Goal: Use online tool/utility: Use online tool/utility

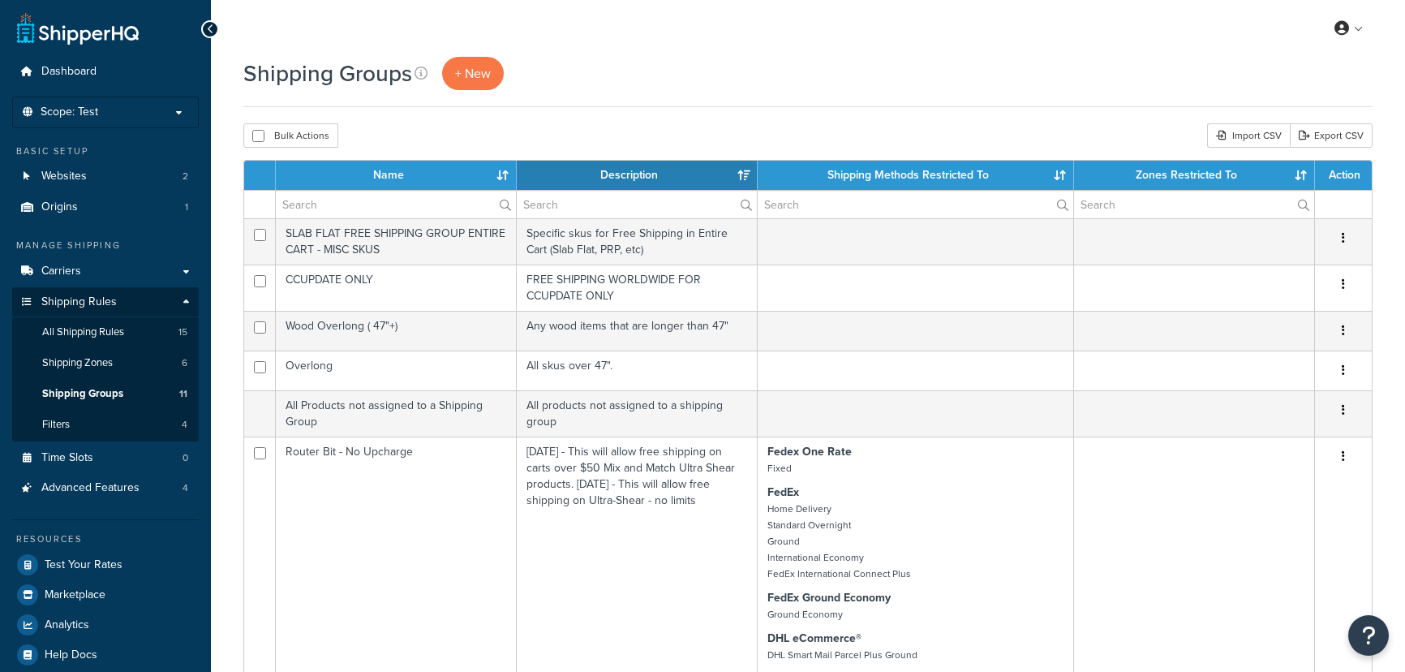
select select "15"
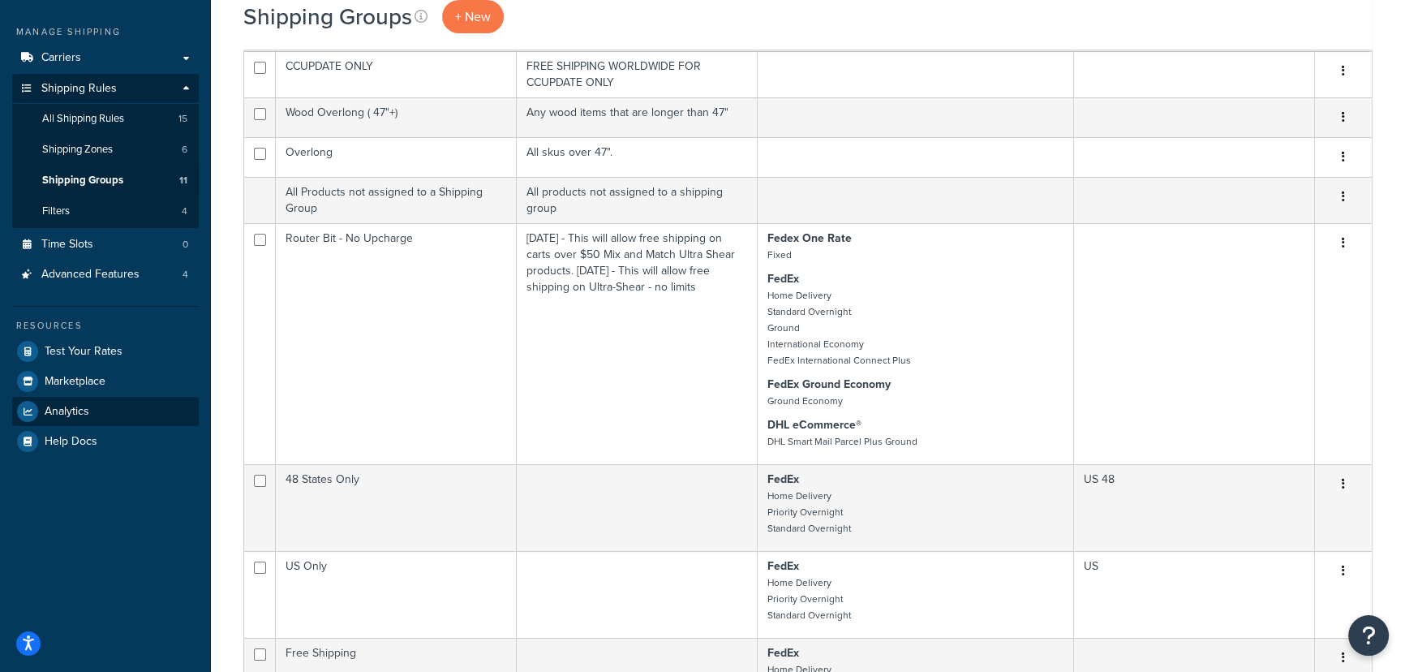
scroll to position [221, 0]
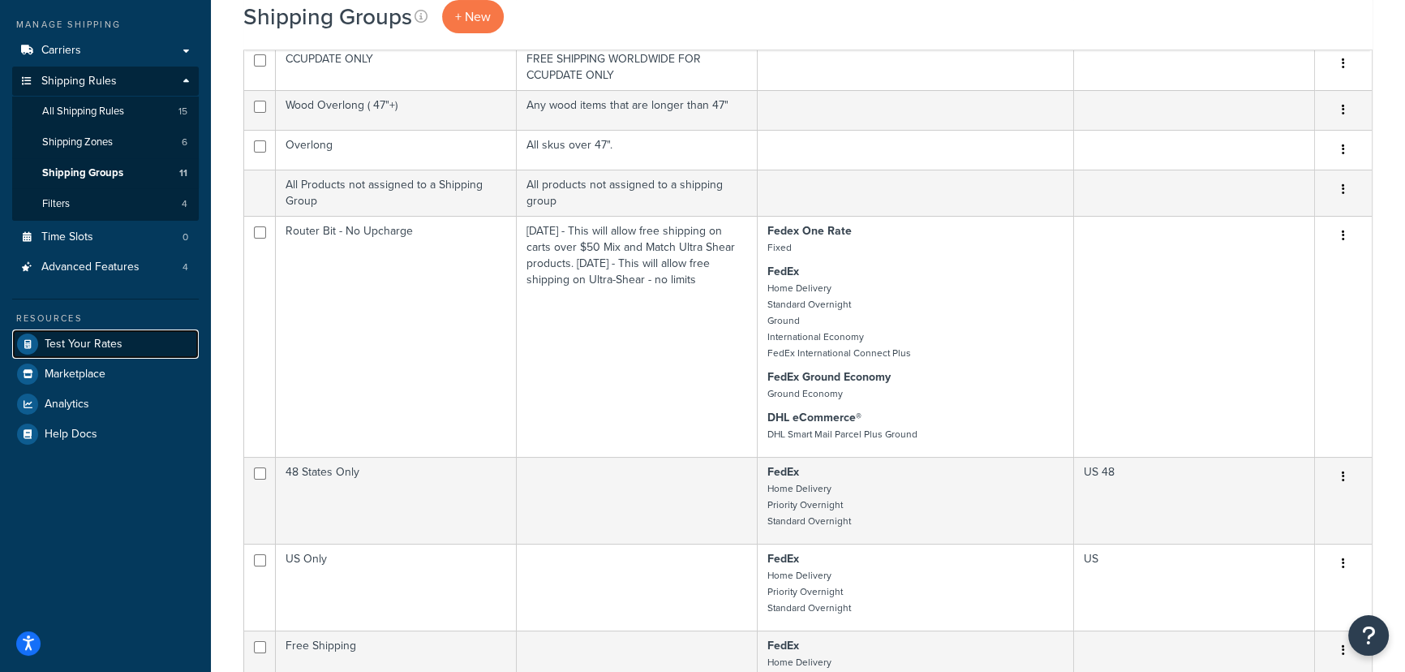
click at [128, 346] on link "Test Your Rates" at bounding box center [105, 343] width 187 height 29
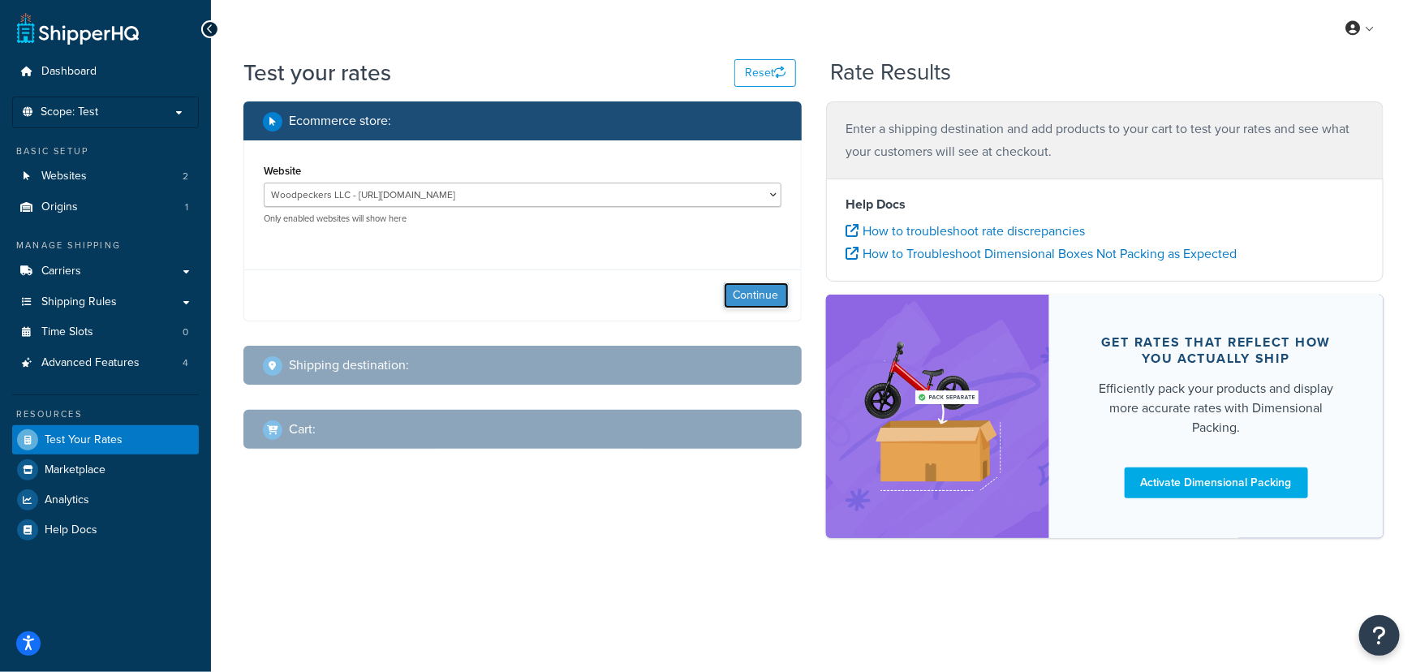
click at [783, 300] on button "Continue" at bounding box center [756, 295] width 65 height 26
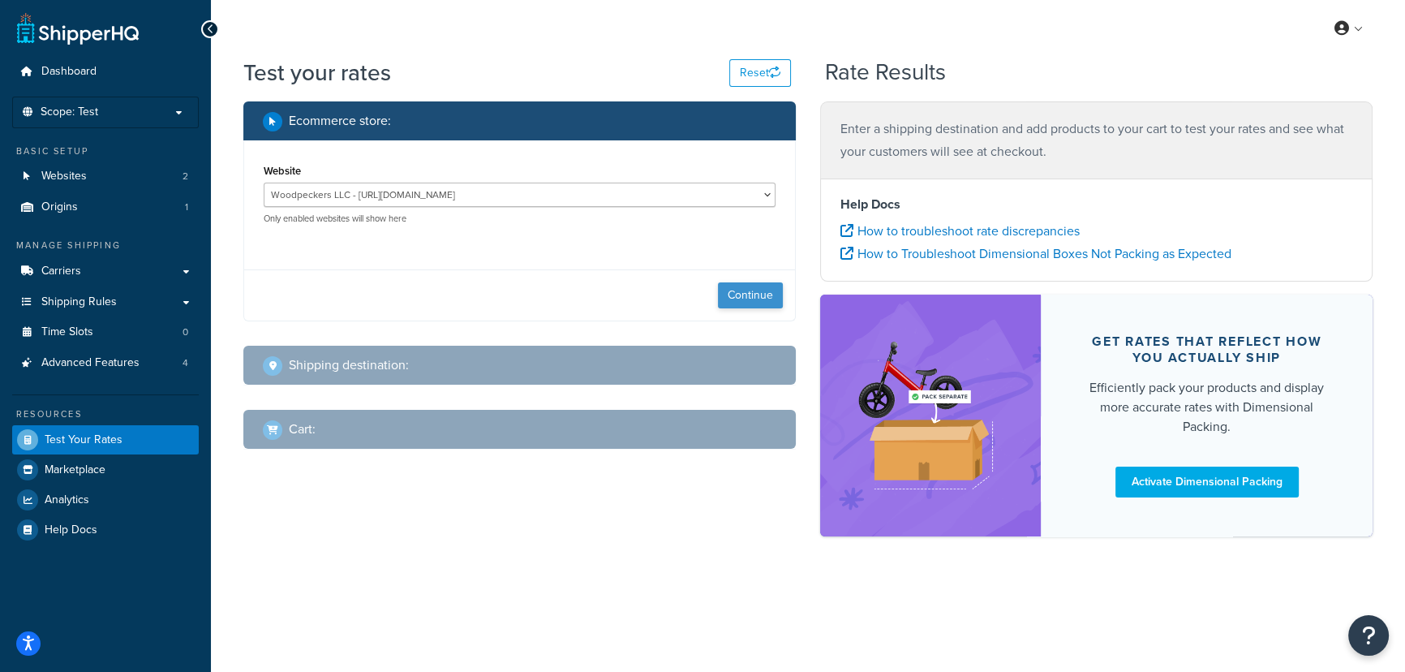
select select "TX"
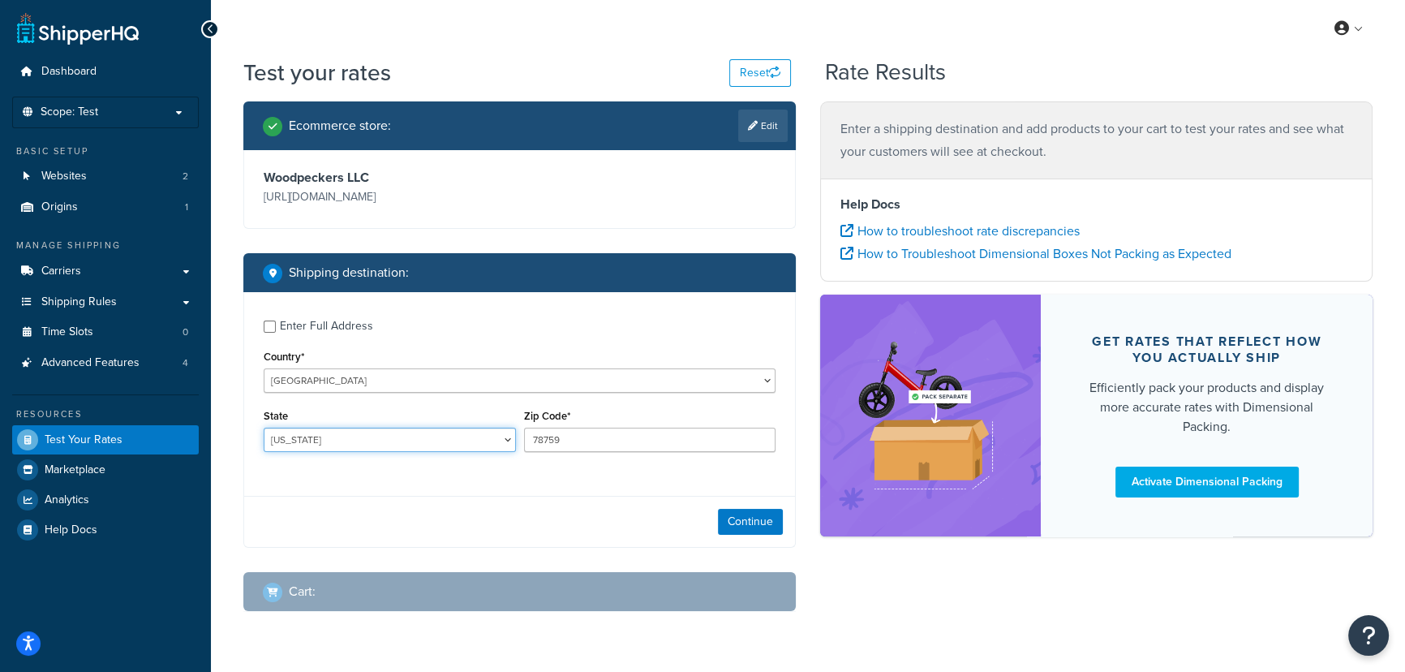
click at [355, 441] on select "Alabama Alaska American Samoa Arizona Arkansas Armed Forces Americas Armed Forc…" at bounding box center [390, 440] width 252 height 24
click at [377, 537] on div "Continue" at bounding box center [519, 521] width 551 height 51
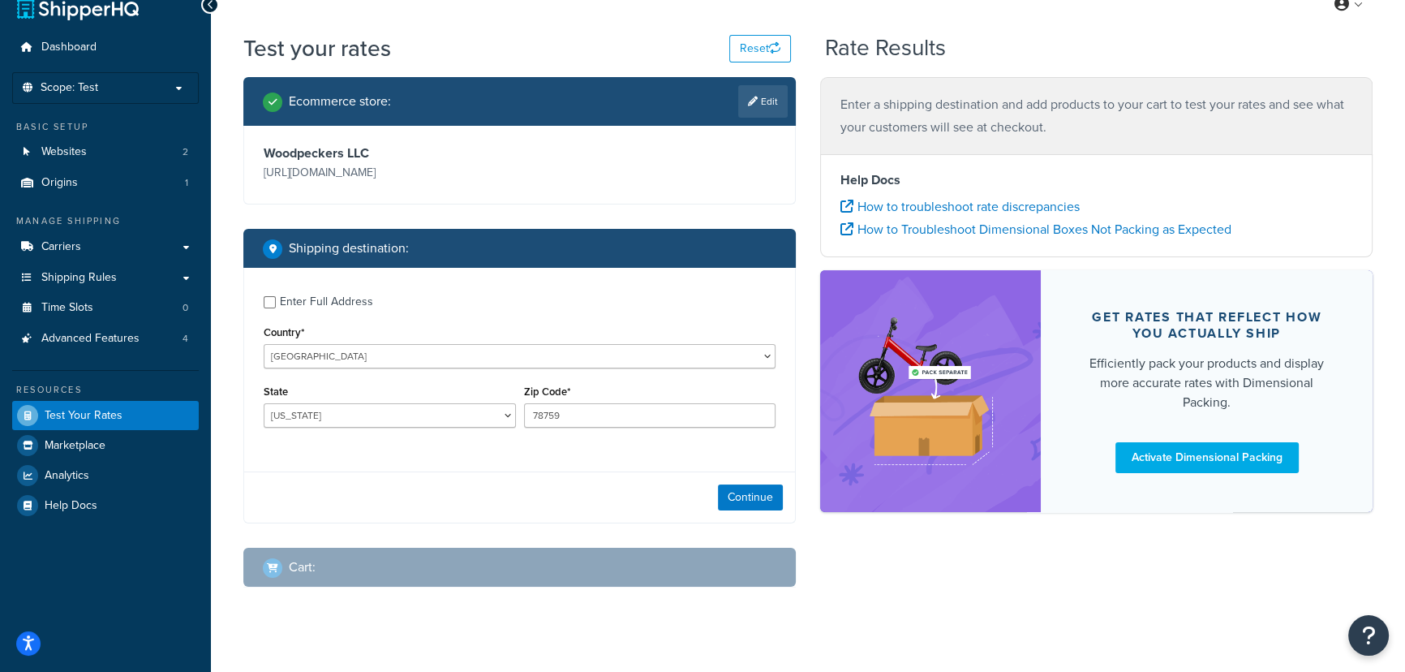
scroll to position [46, 0]
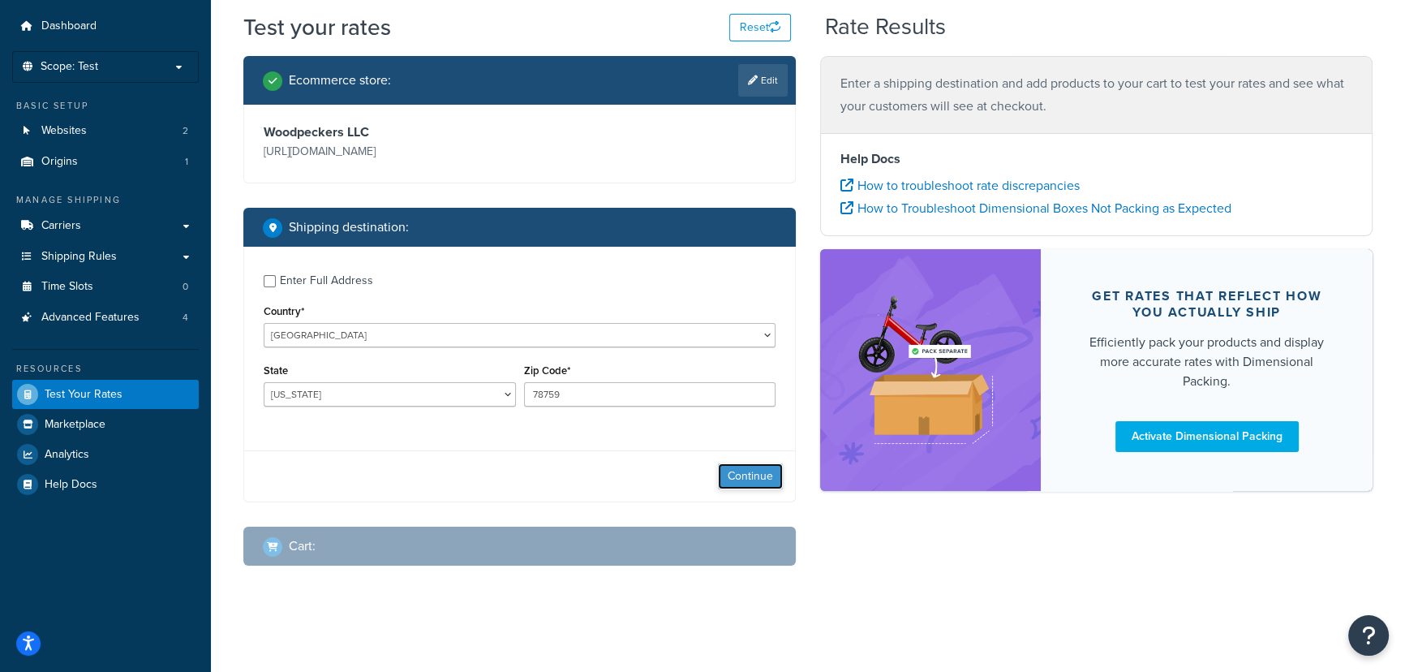
click at [767, 464] on button "Continue" at bounding box center [750, 476] width 65 height 26
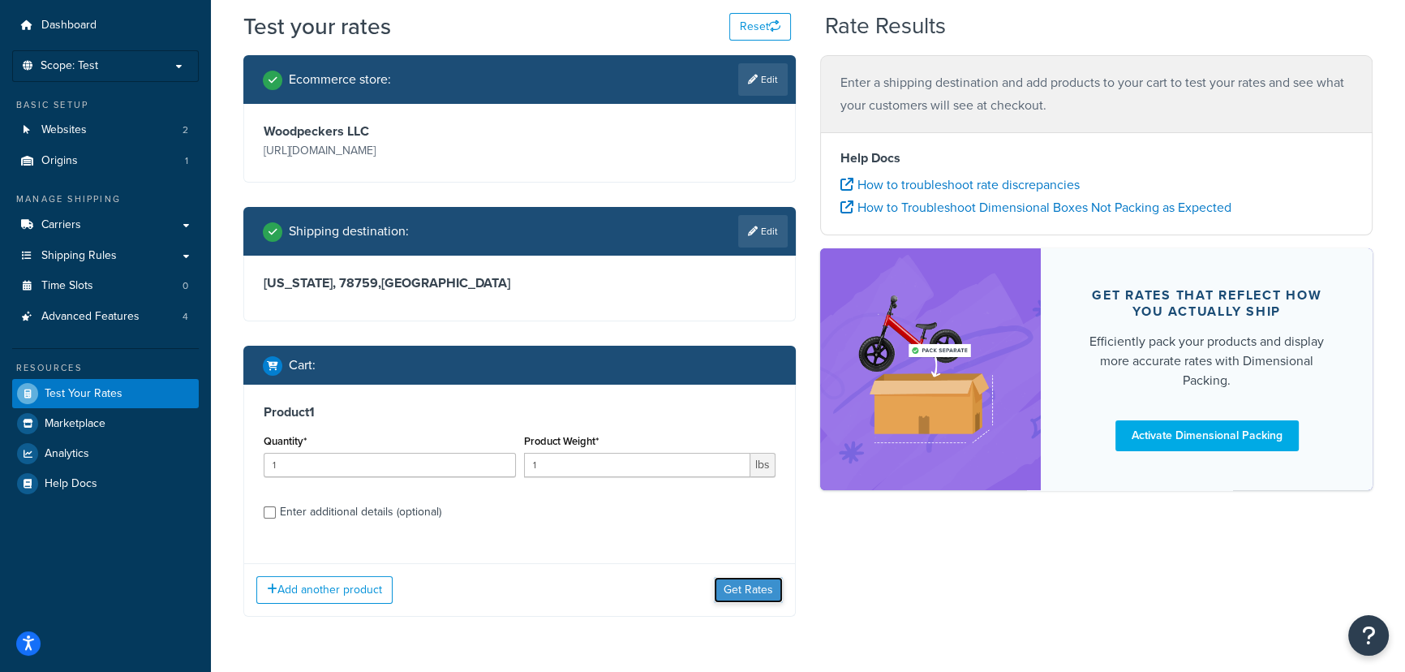
click at [753, 595] on button "Get Rates" at bounding box center [748, 590] width 69 height 26
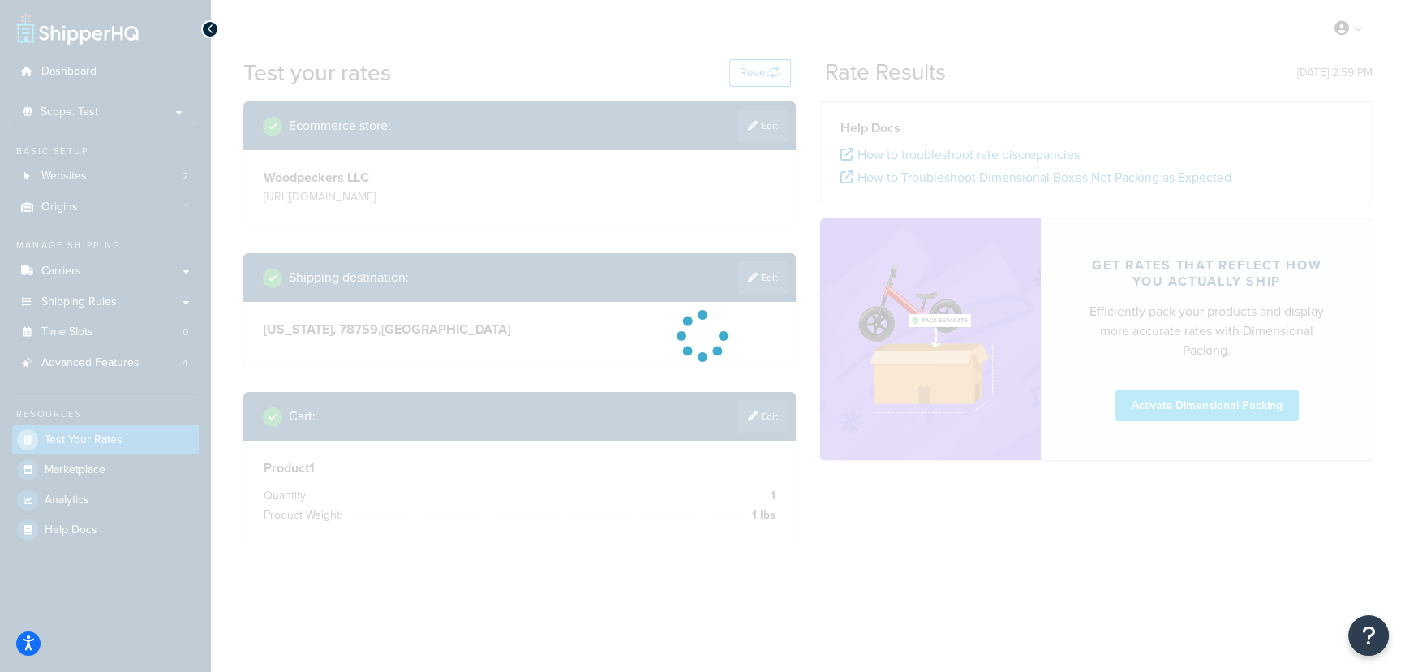
scroll to position [0, 0]
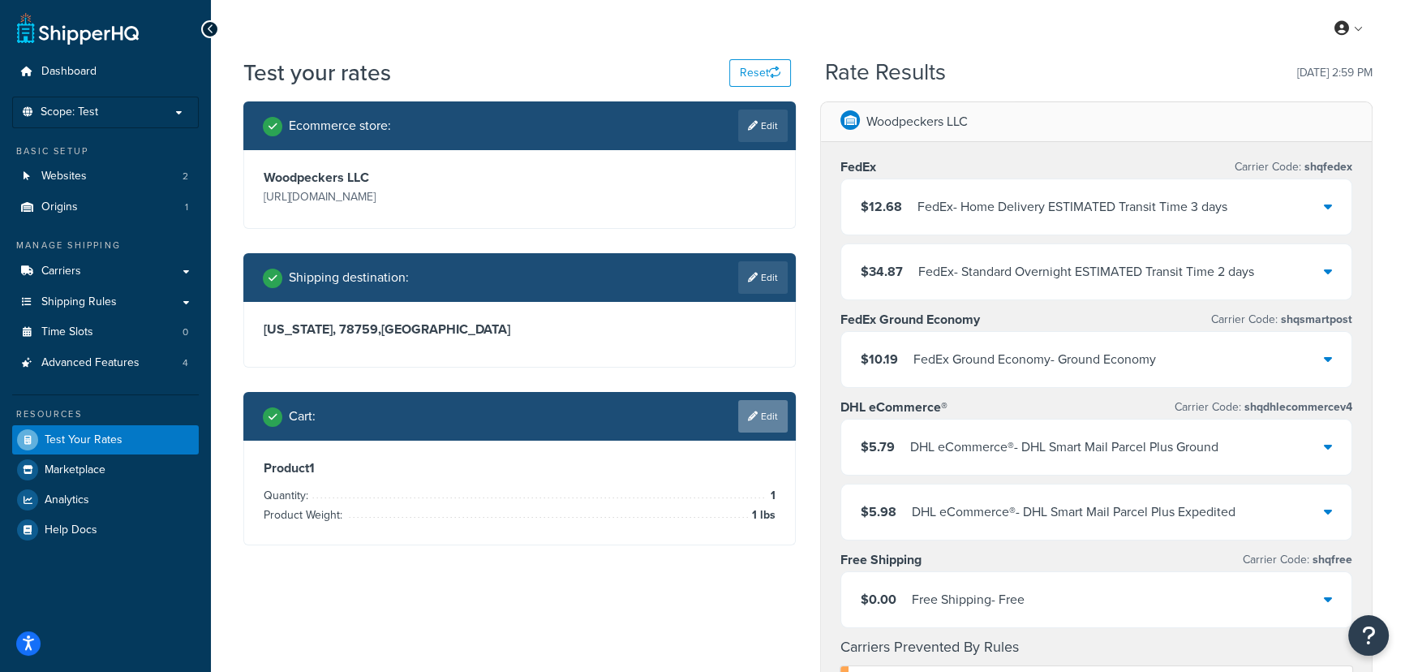
click at [758, 420] on link "Edit" at bounding box center [762, 416] width 49 height 32
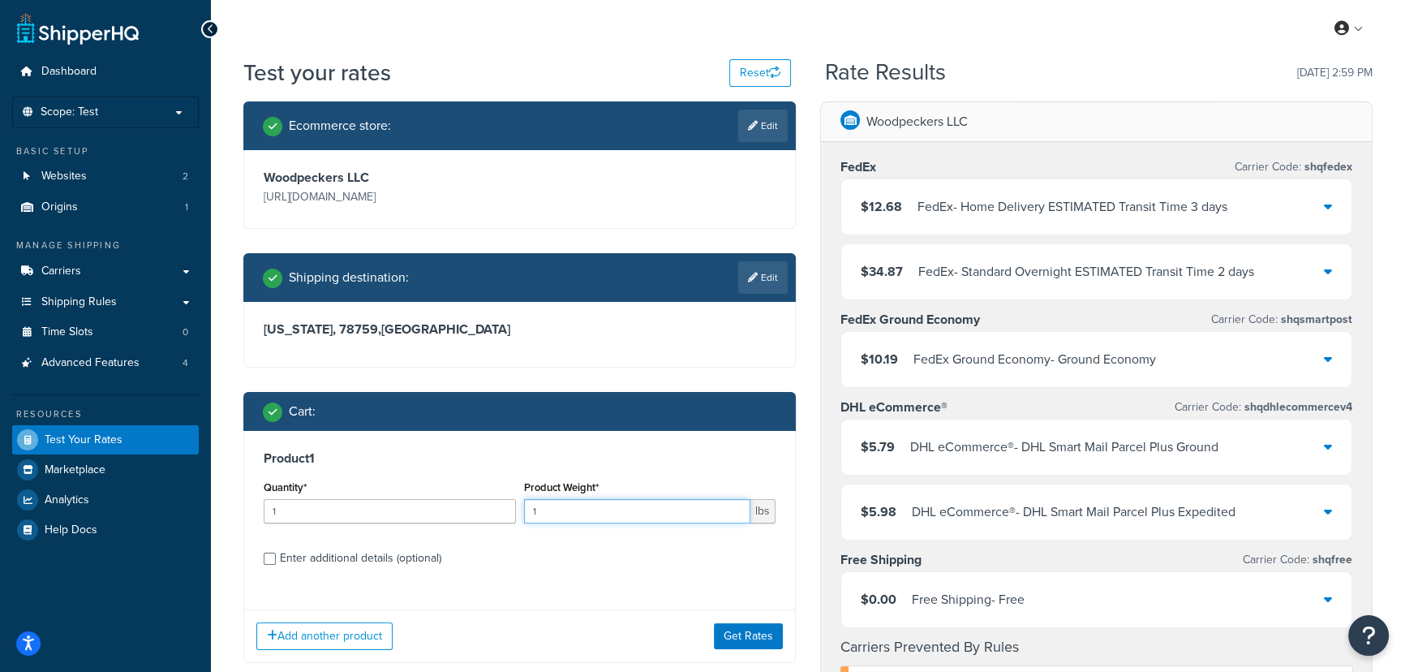
click at [548, 511] on input "1" at bounding box center [637, 511] width 227 height 24
type input "10"
click at [746, 630] on button "Get Rates" at bounding box center [748, 636] width 69 height 26
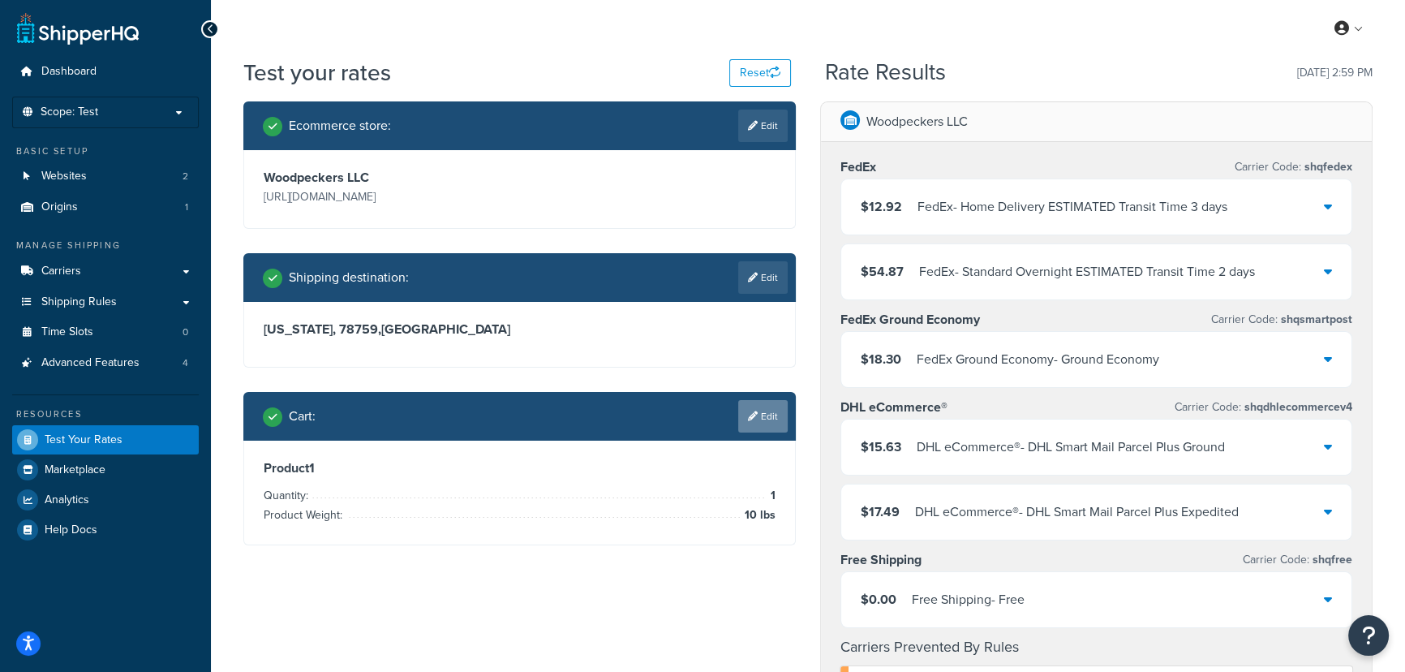
click at [772, 413] on link "Edit" at bounding box center [762, 416] width 49 height 32
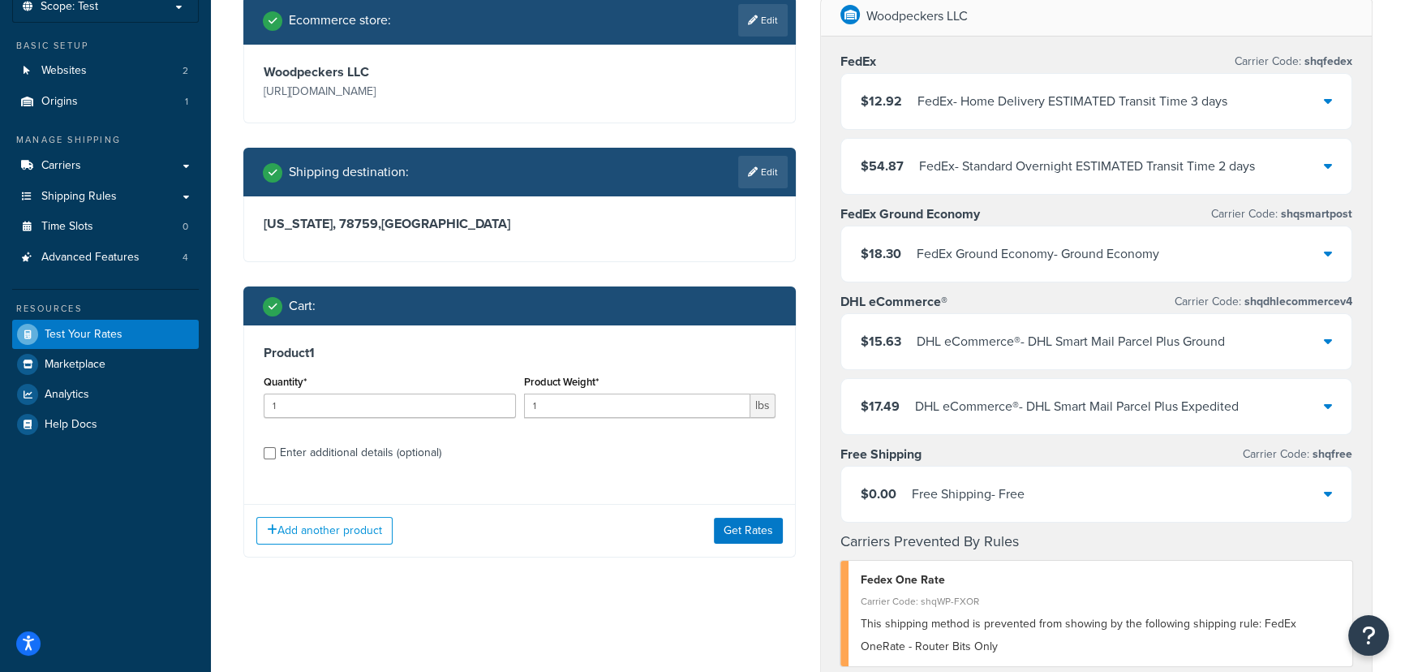
scroll to position [221, 0]
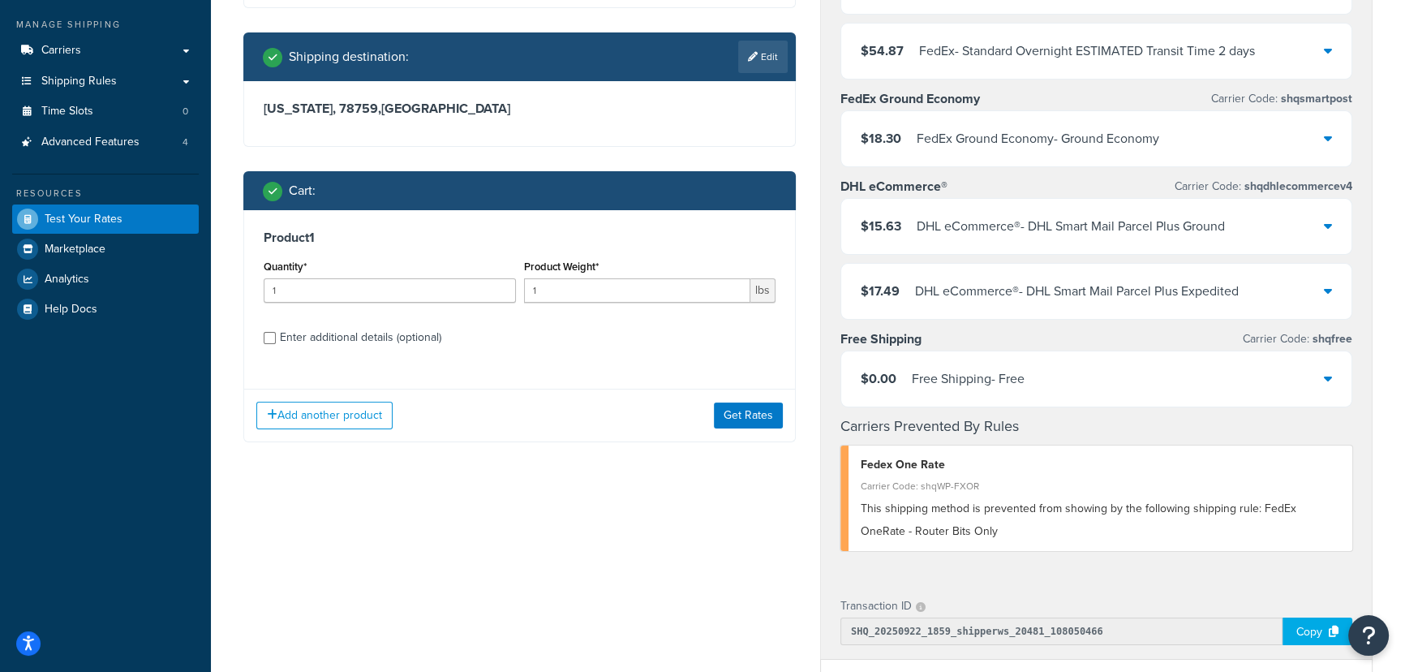
click at [321, 342] on div "Enter additional details (optional)" at bounding box center [360, 337] width 161 height 23
click at [276, 342] on input "Enter additional details (optional)" at bounding box center [270, 338] width 12 height 12
checkbox input "true"
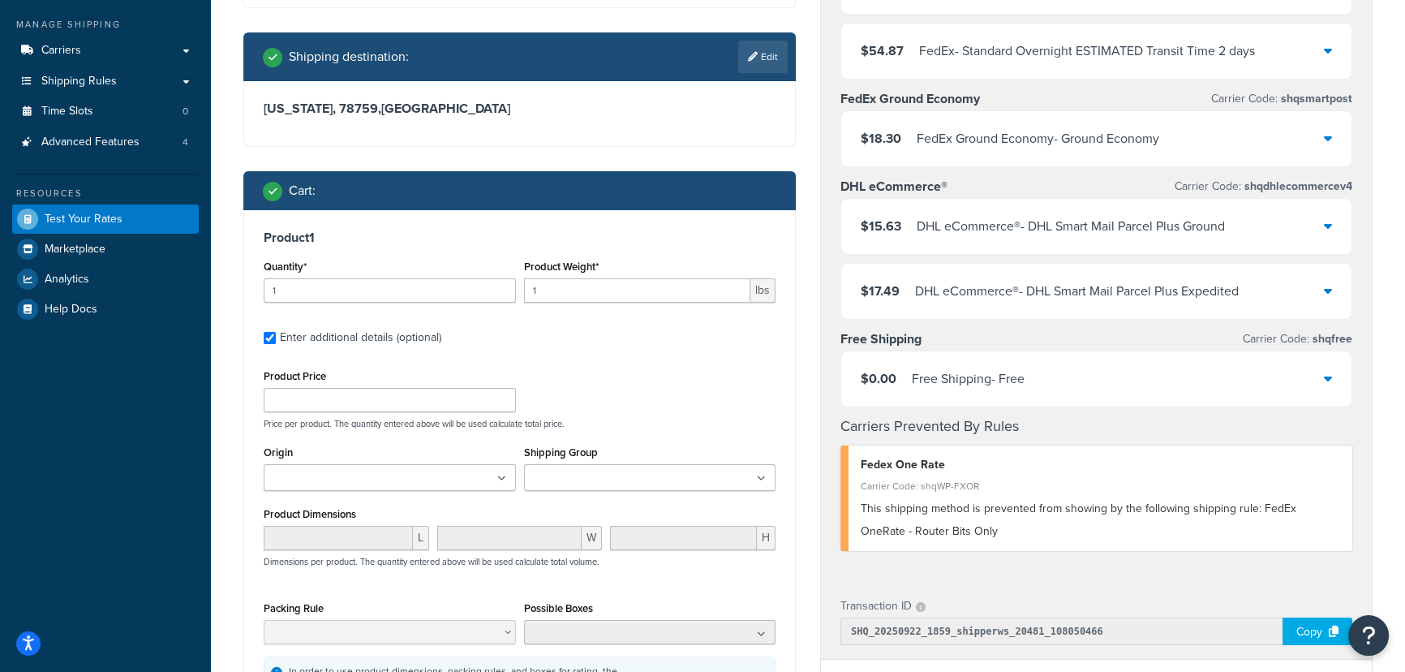
click at [605, 480] on input "Shipping Group" at bounding box center [601, 479] width 144 height 18
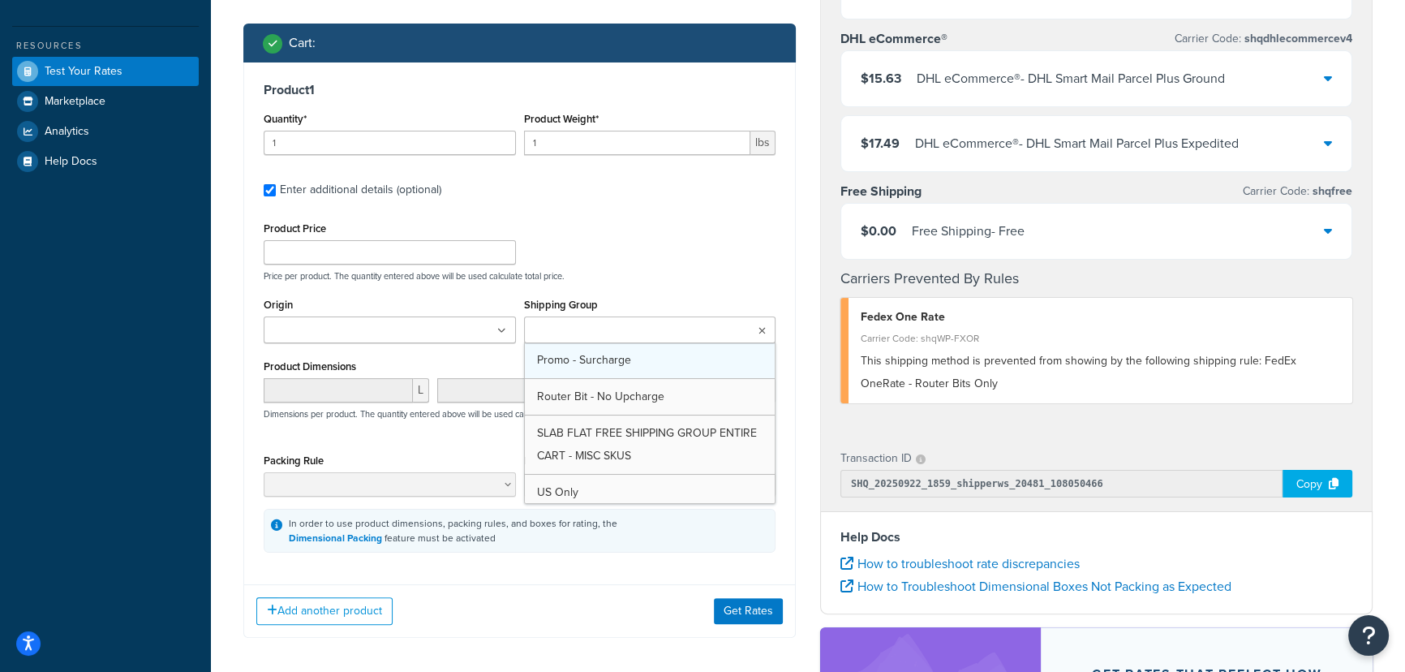
scroll to position [147, 0]
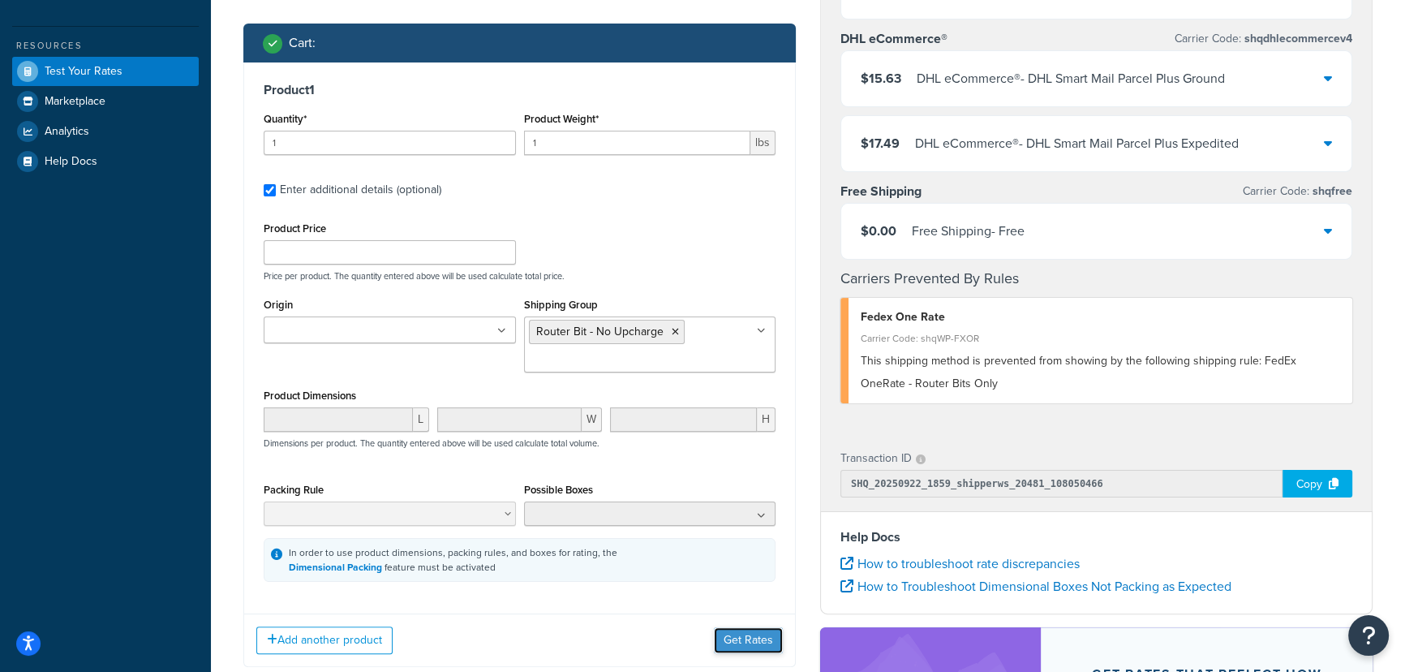
click at [749, 641] on button "Get Rates" at bounding box center [748, 640] width 69 height 26
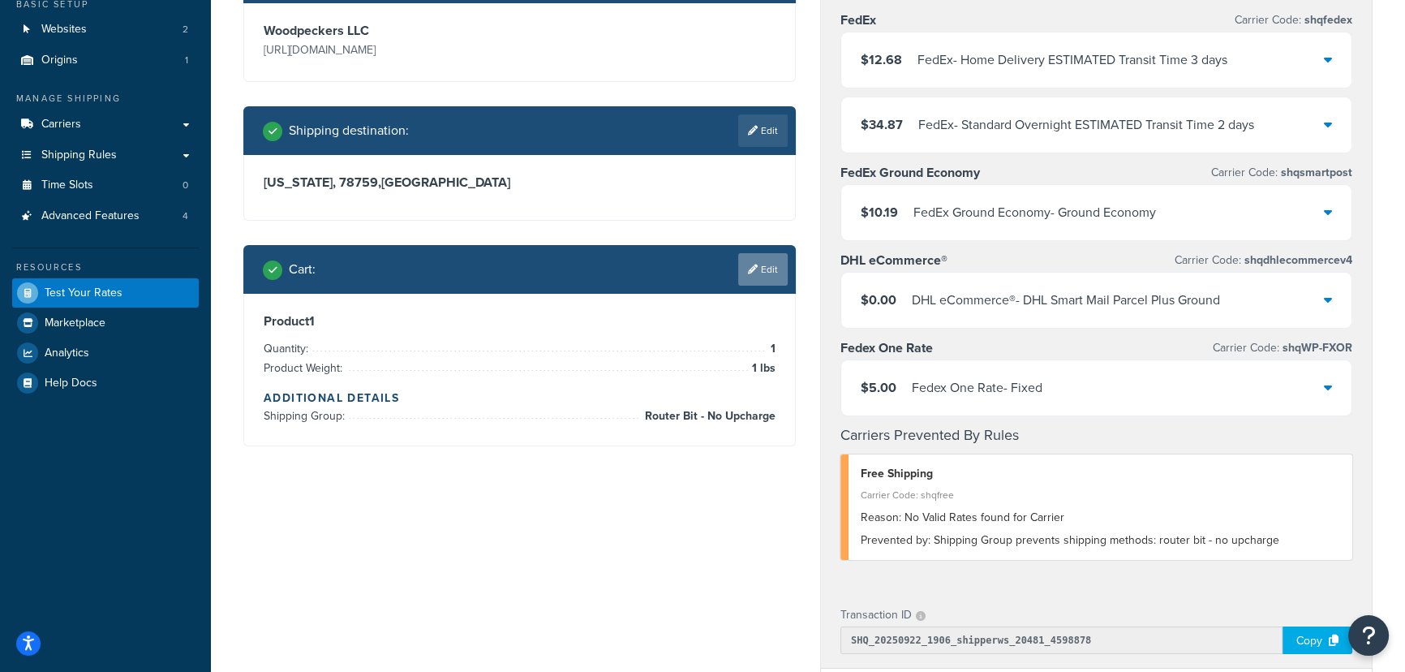
click at [762, 282] on link "Edit" at bounding box center [762, 269] width 49 height 32
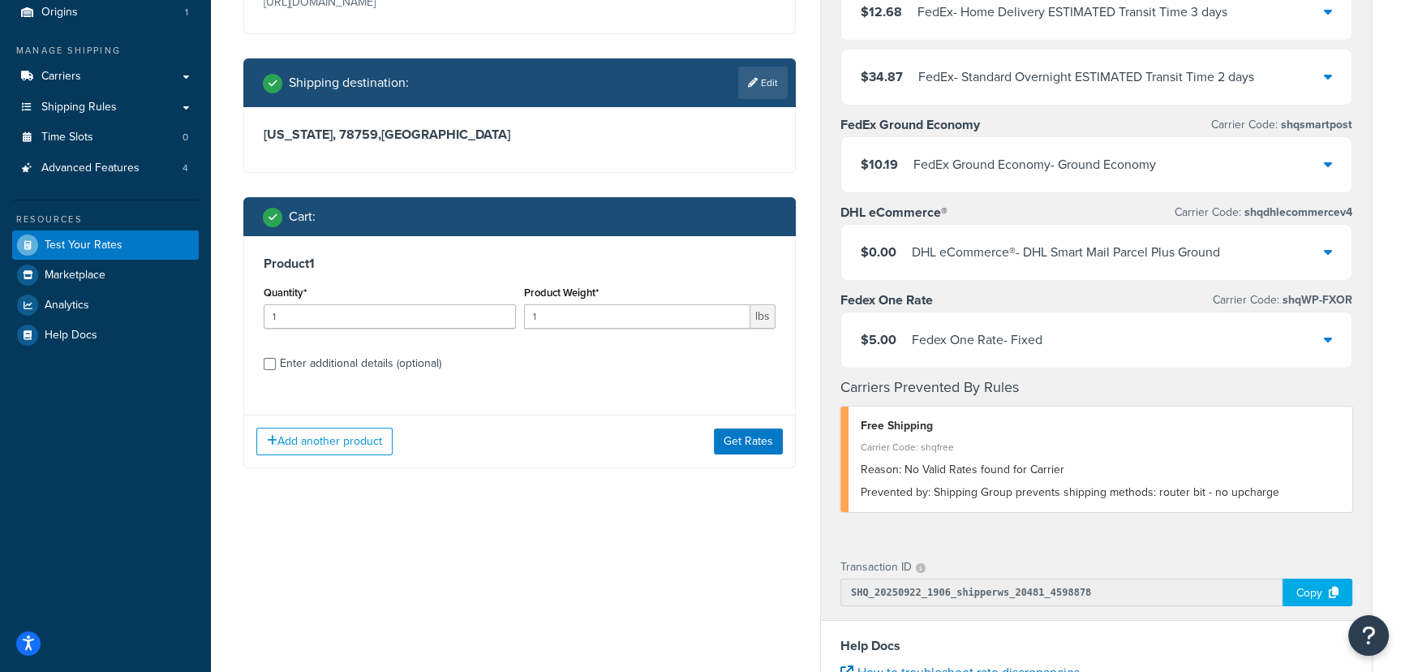
scroll to position [221, 0]
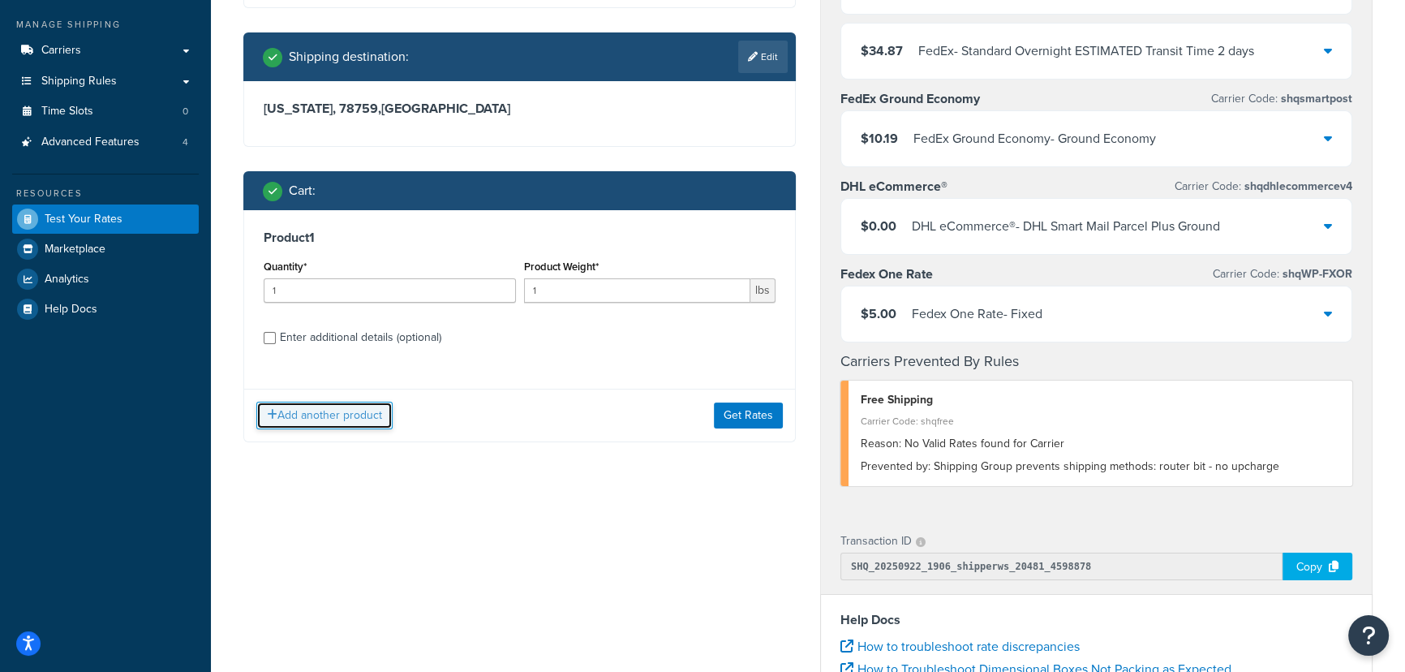
click at [367, 411] on button "Add another product" at bounding box center [324, 416] width 136 height 28
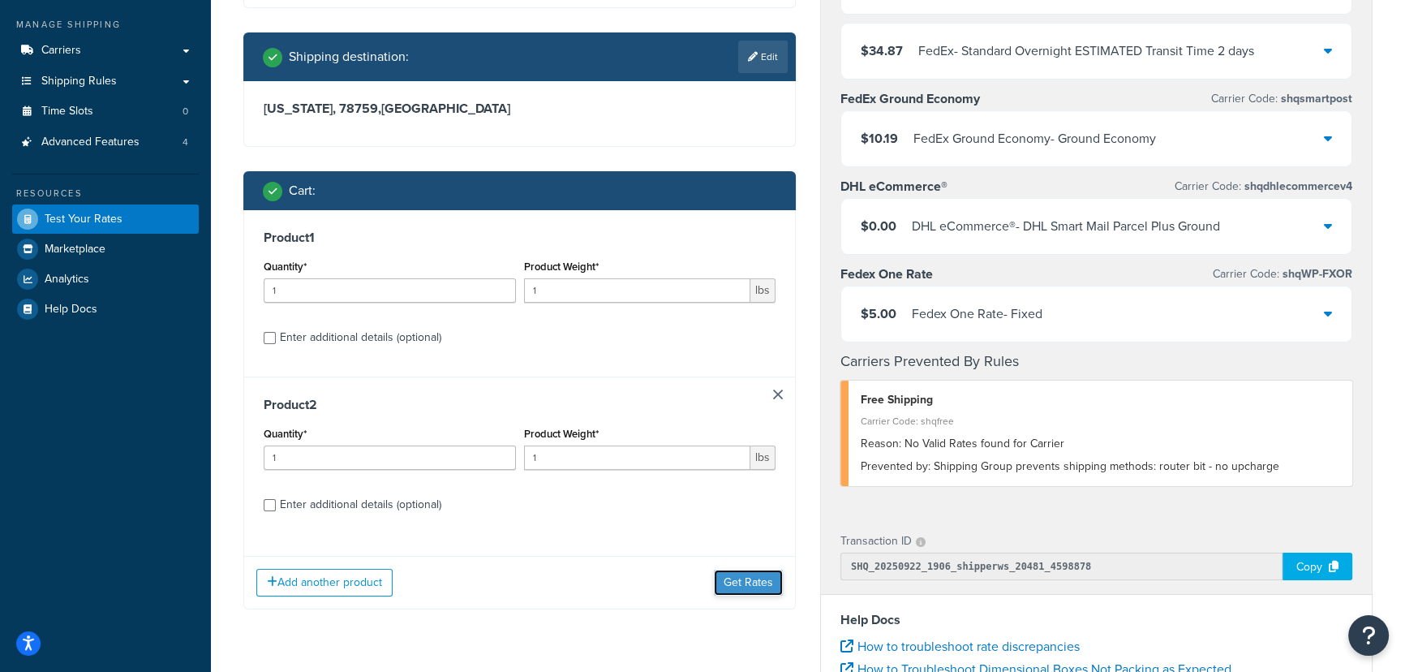
click at [745, 586] on button "Get Rates" at bounding box center [748, 583] width 69 height 26
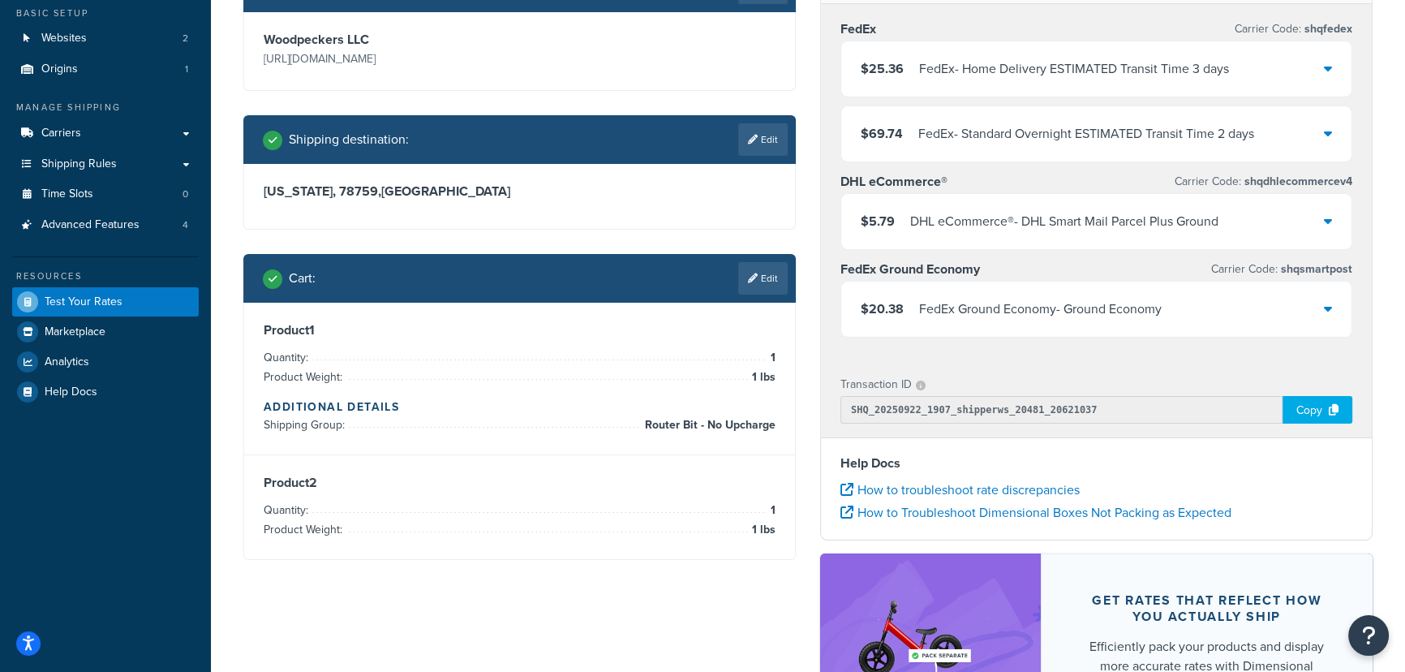
scroll to position [147, 0]
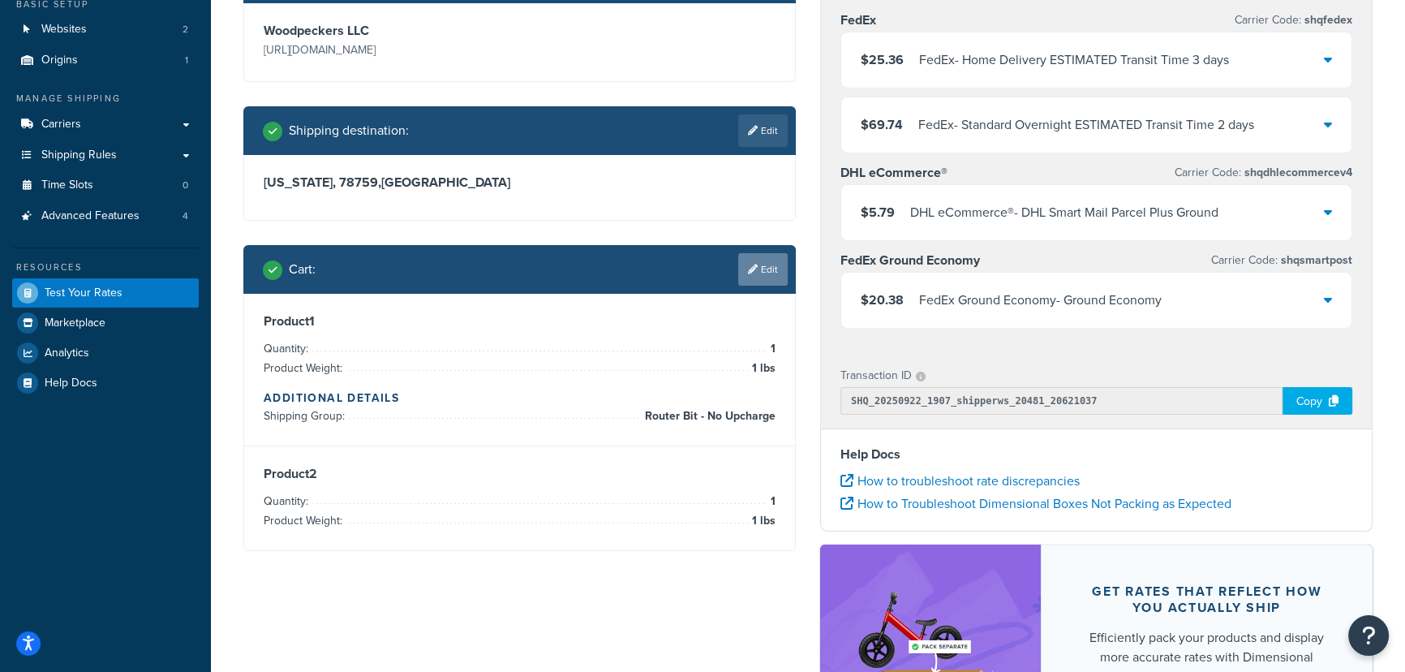
click at [773, 272] on link "Edit" at bounding box center [762, 269] width 49 height 32
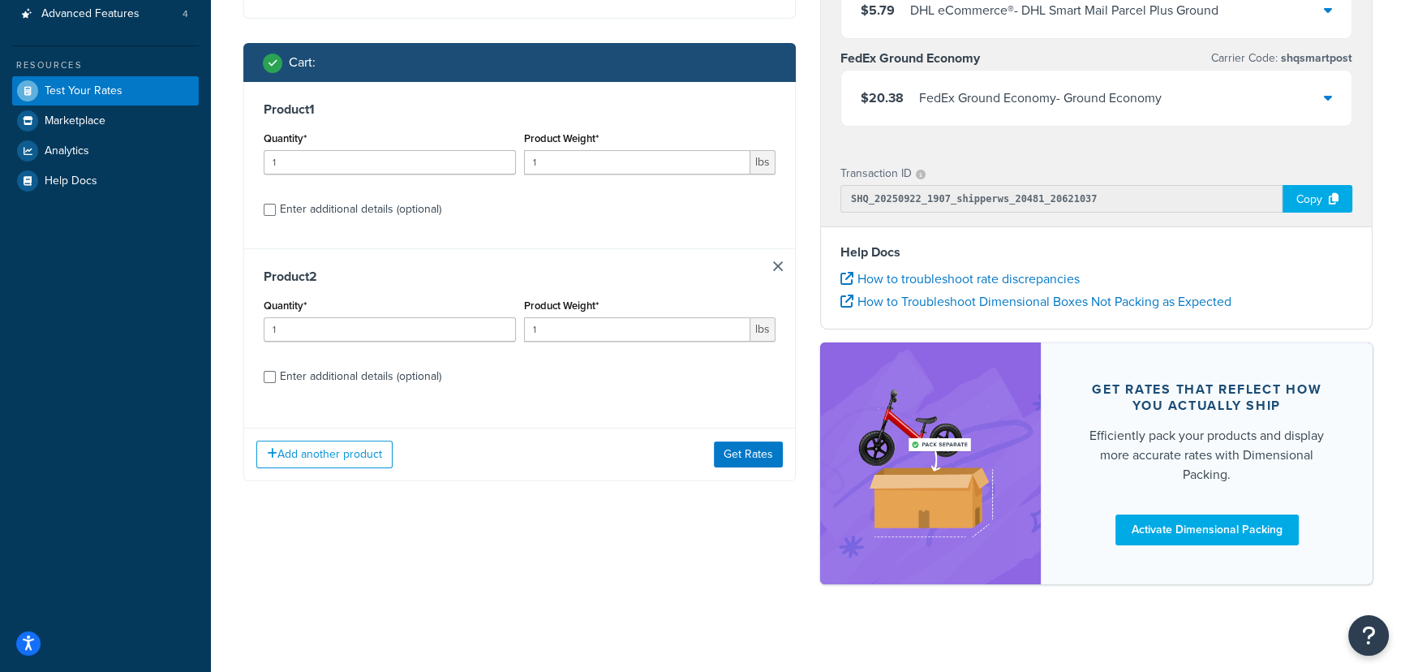
scroll to position [359, 0]
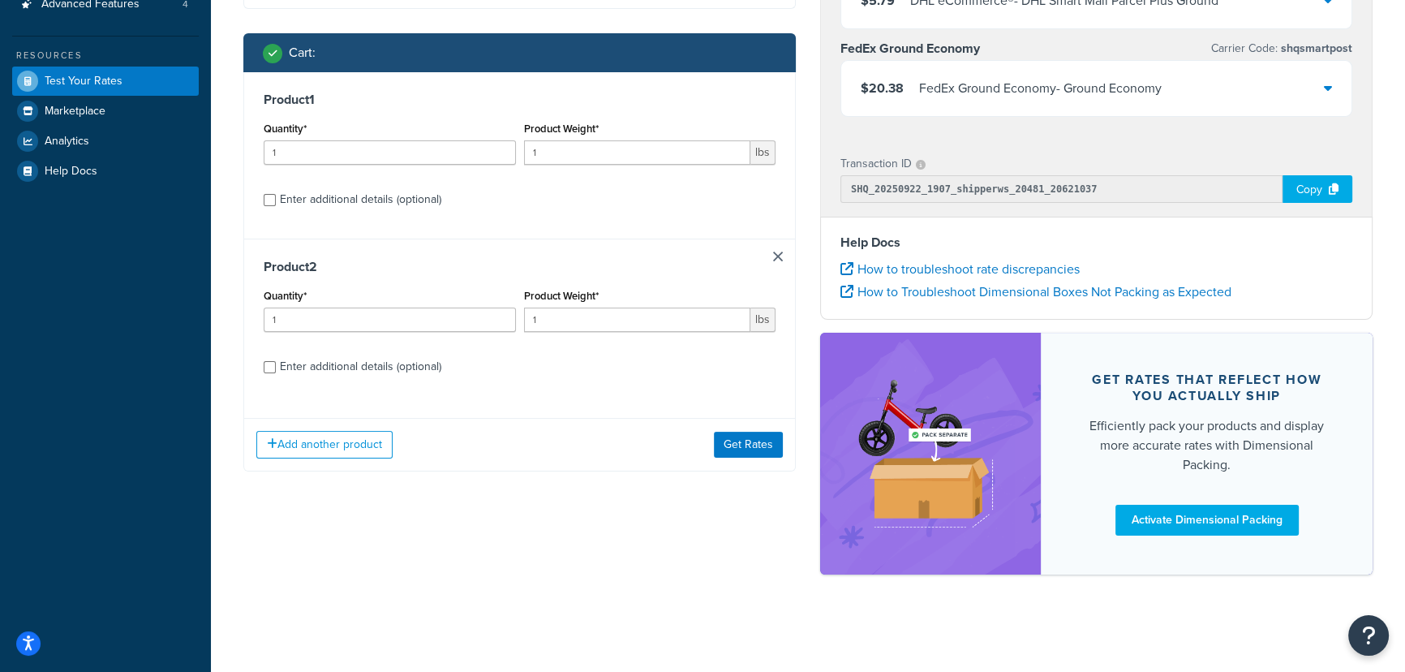
click at [370, 374] on div "Enter additional details (optional)" at bounding box center [360, 366] width 161 height 23
click at [276, 373] on input "Enter additional details (optional)" at bounding box center [270, 367] width 12 height 12
checkbox input "true"
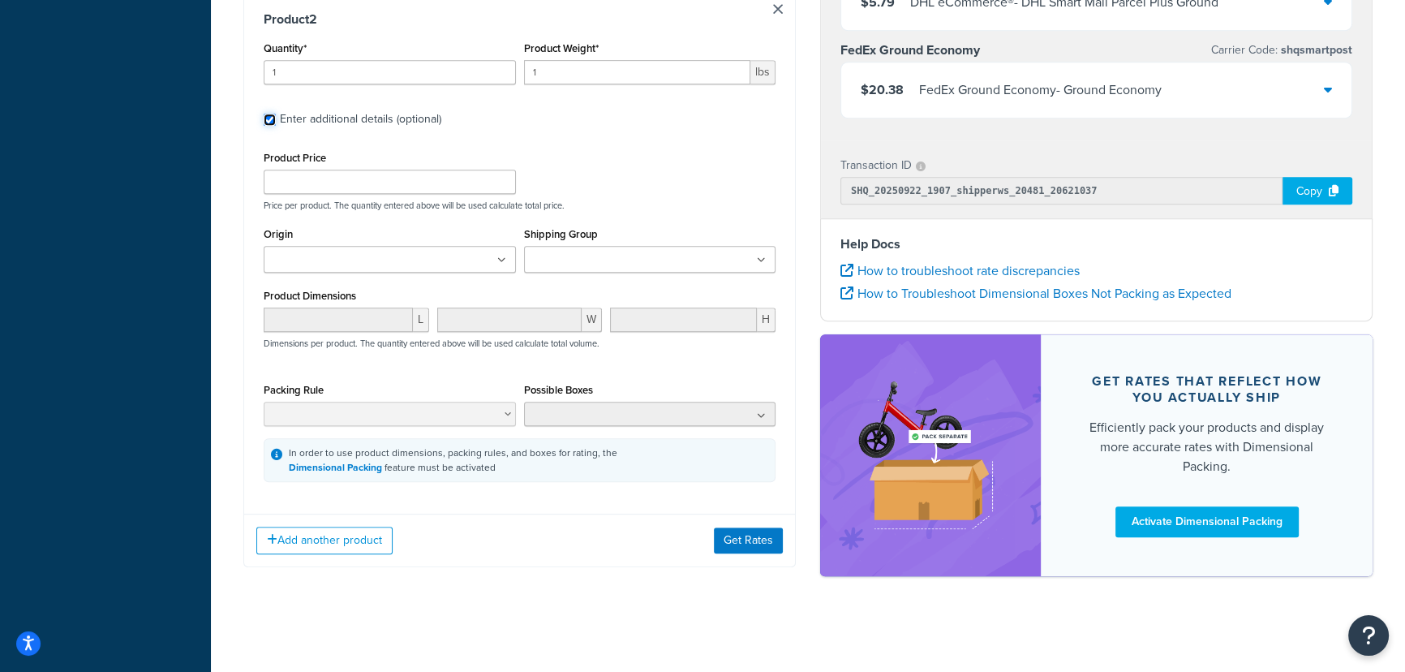
scroll to position [982, 0]
click at [603, 260] on input "Shipping Group" at bounding box center [601, 260] width 144 height 18
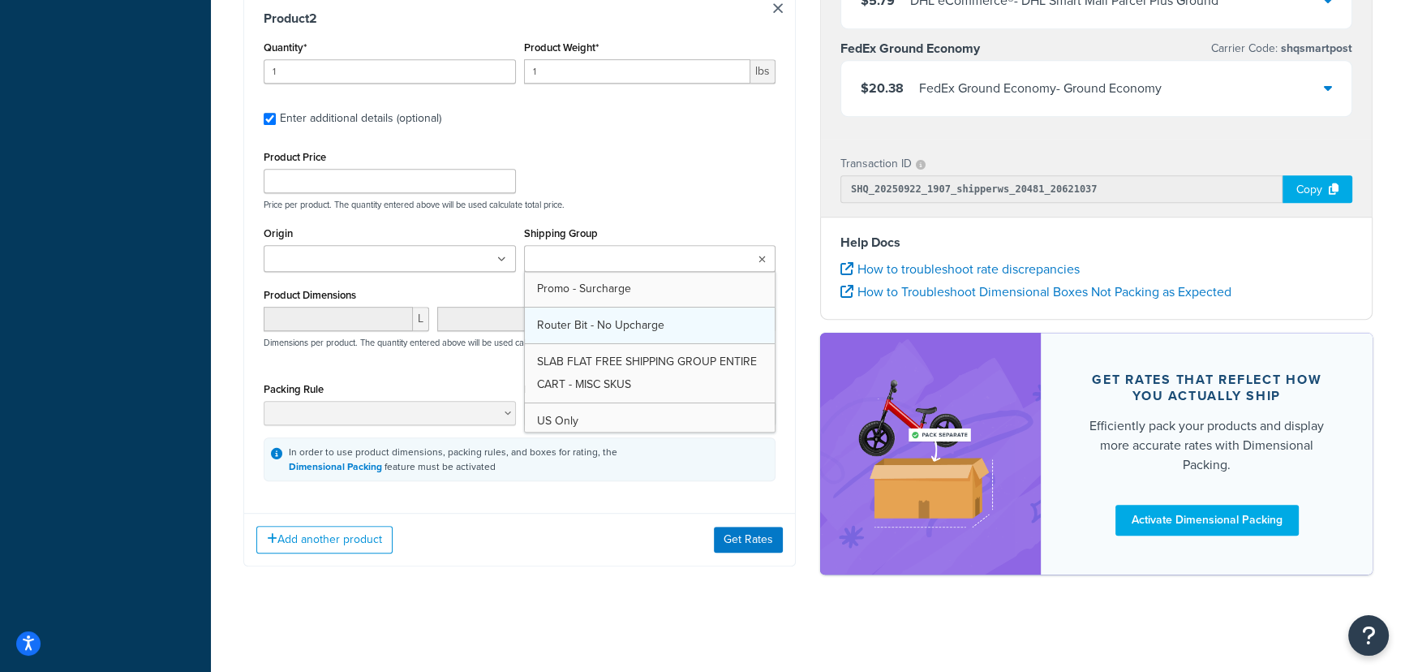
scroll to position [147, 0]
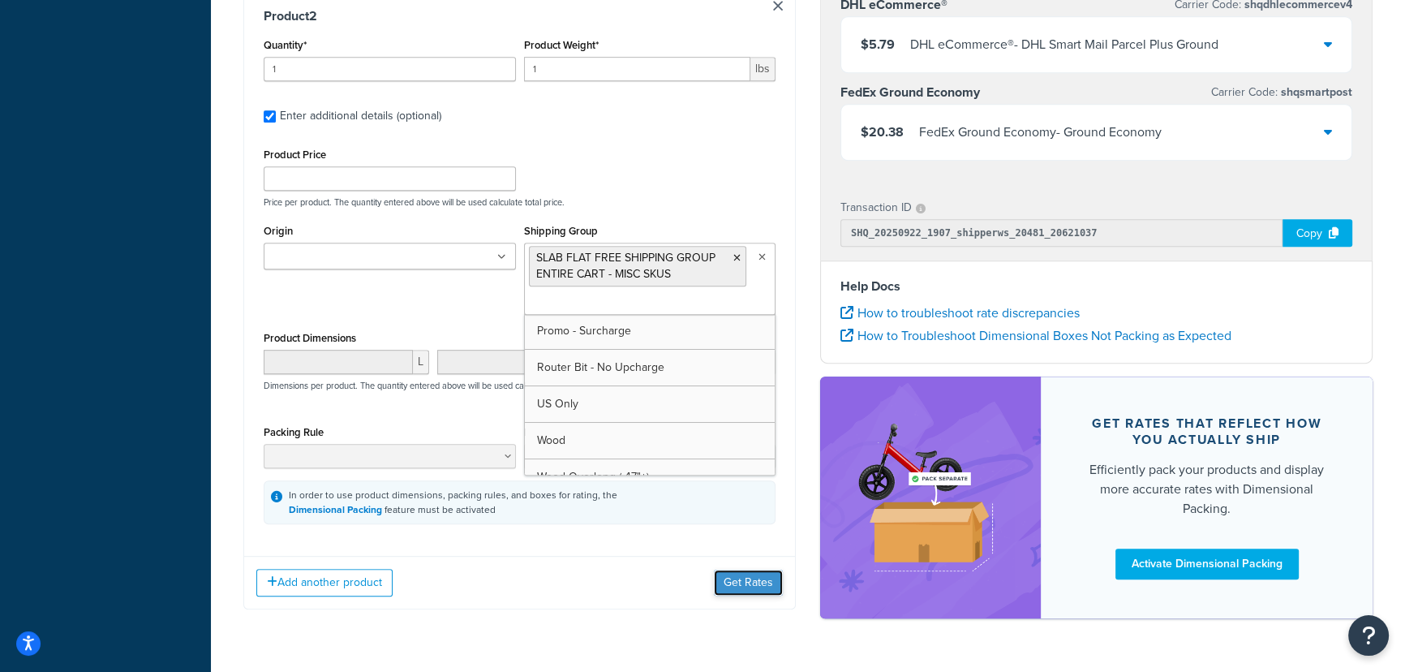
click at [755, 580] on button "Get Rates" at bounding box center [748, 583] width 69 height 26
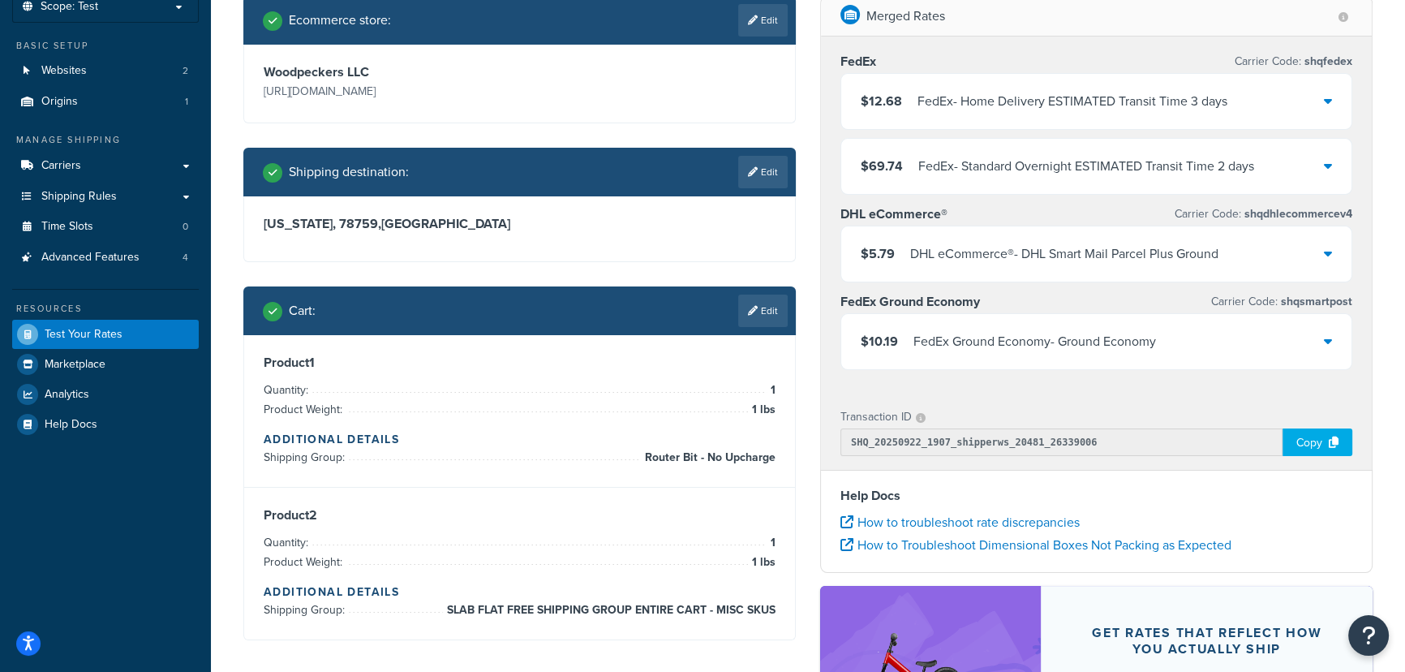
scroll to position [221, 0]
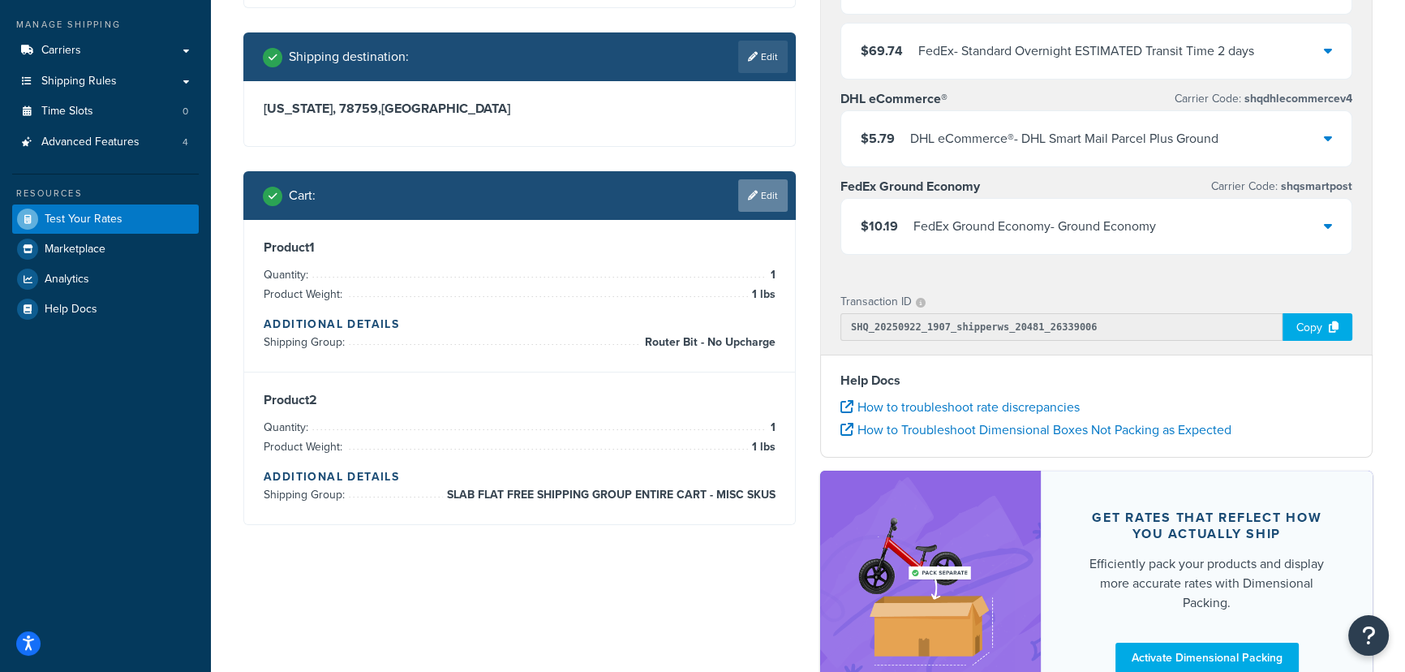
click at [773, 203] on link "Edit" at bounding box center [762, 195] width 49 height 32
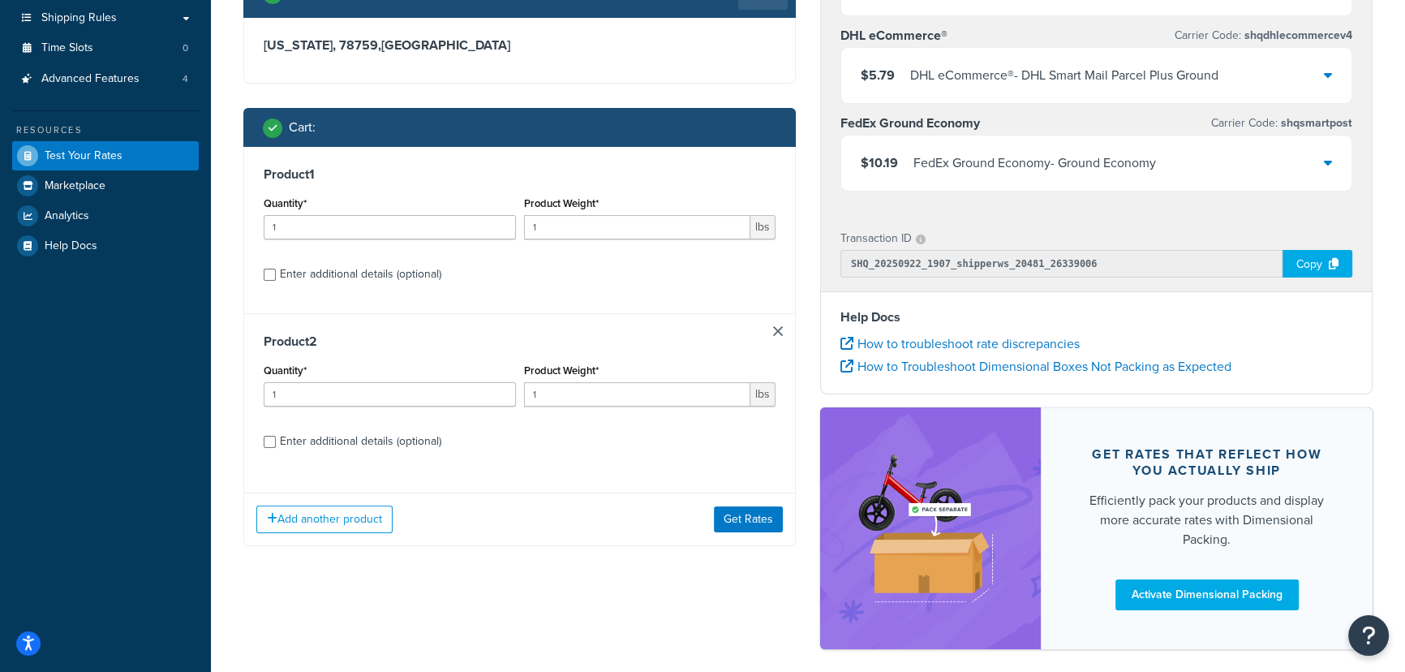
scroll to position [359, 0]
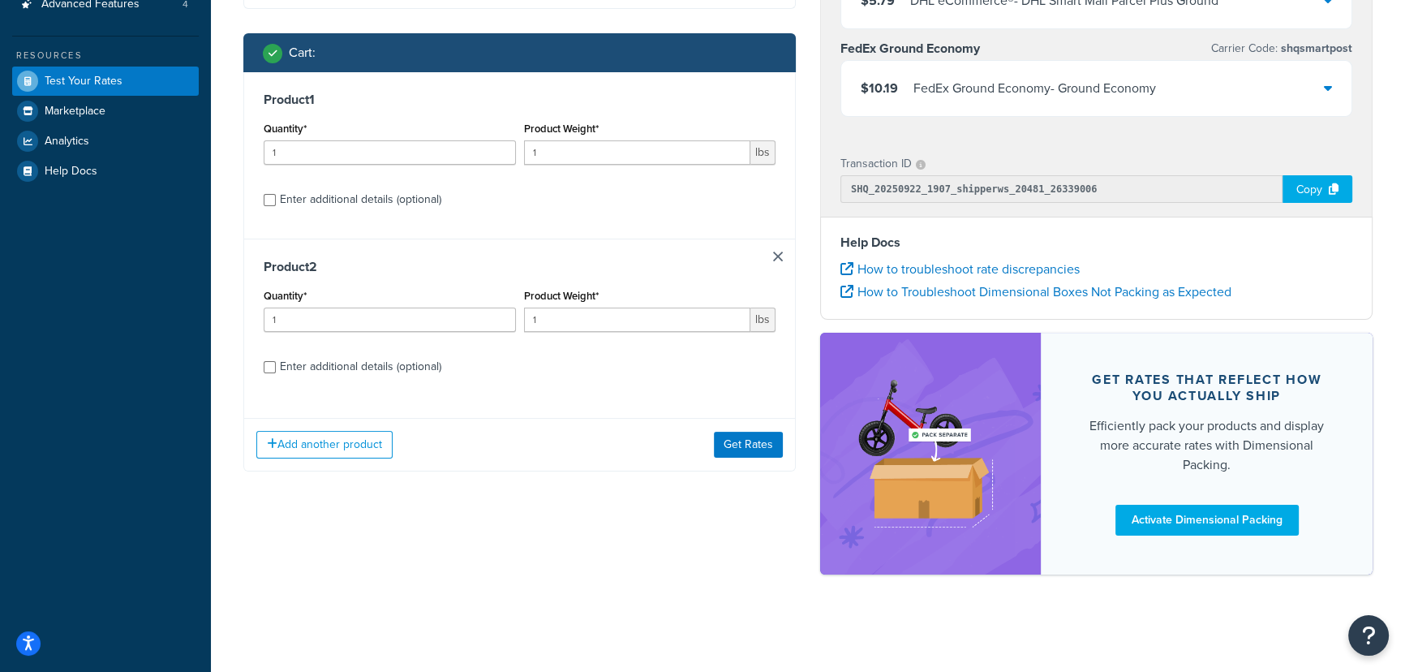
click at [777, 255] on link at bounding box center [778, 257] width 10 height 10
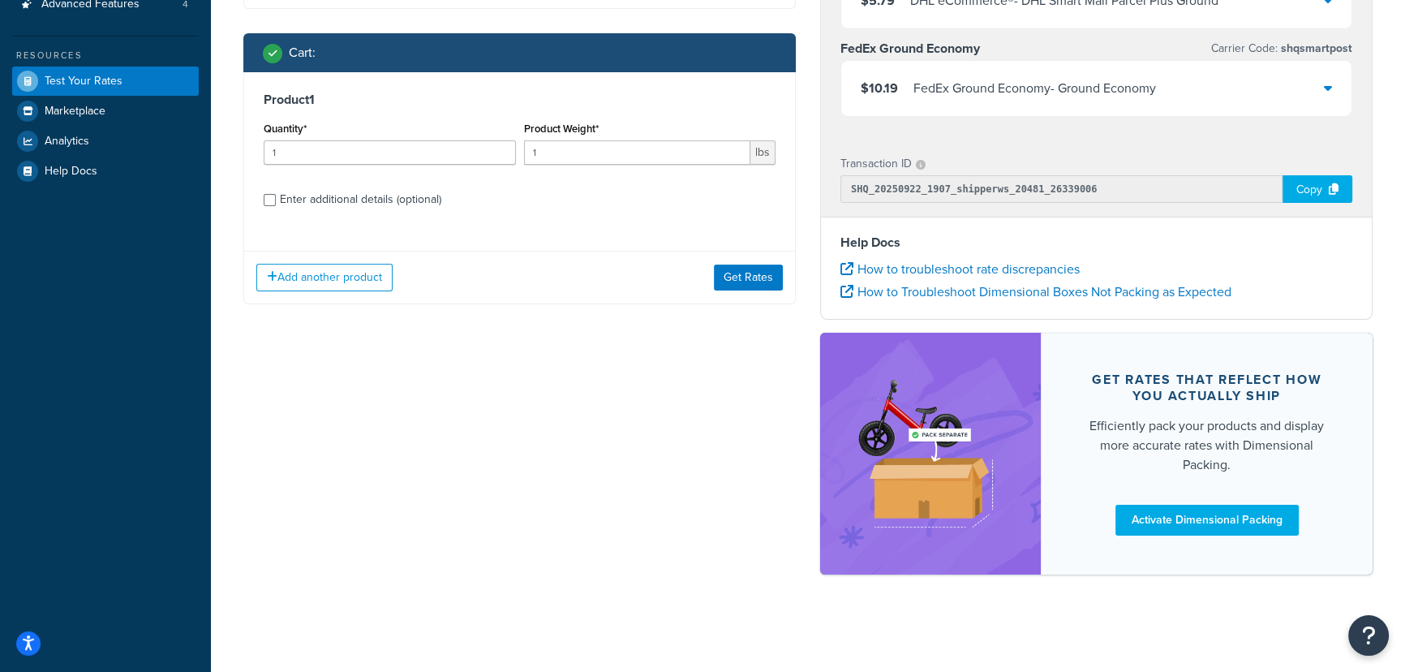
click at [346, 195] on div "Enter additional details (optional)" at bounding box center [360, 199] width 161 height 23
click at [276, 195] on input "Enter additional details (optional)" at bounding box center [270, 200] width 12 height 12
checkbox input "true"
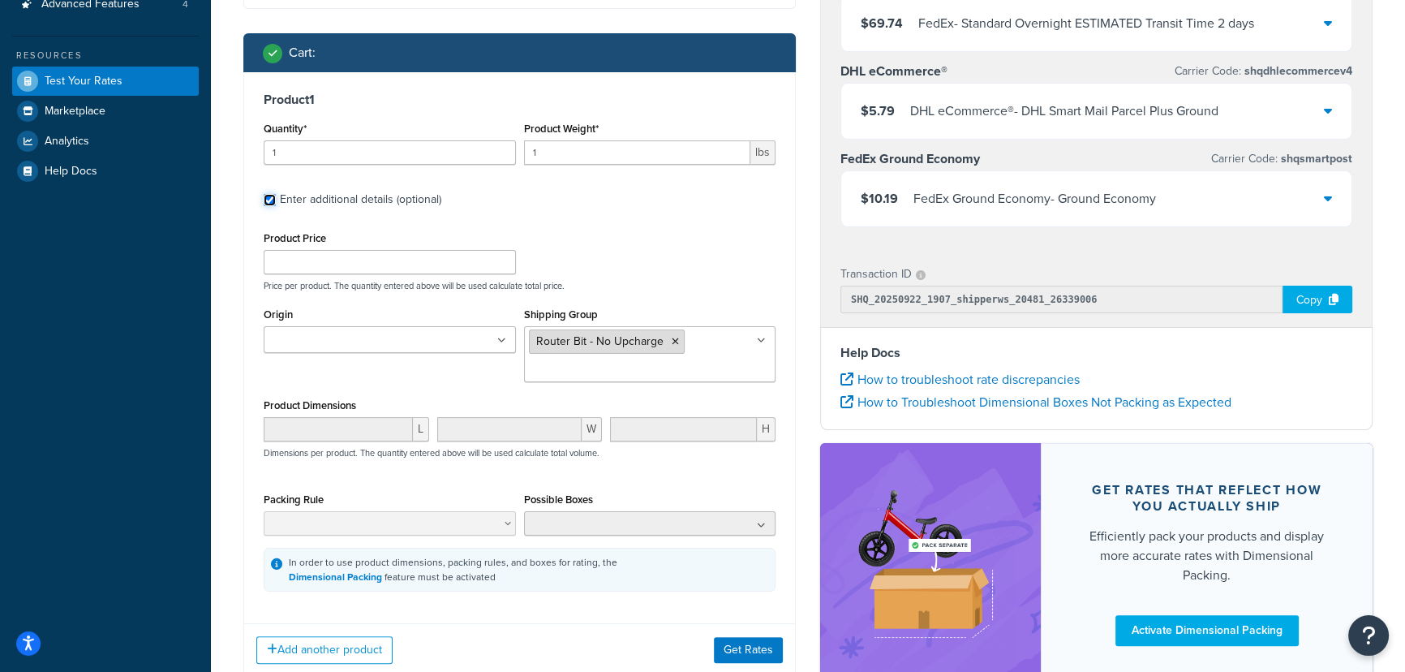
scroll to position [433, 0]
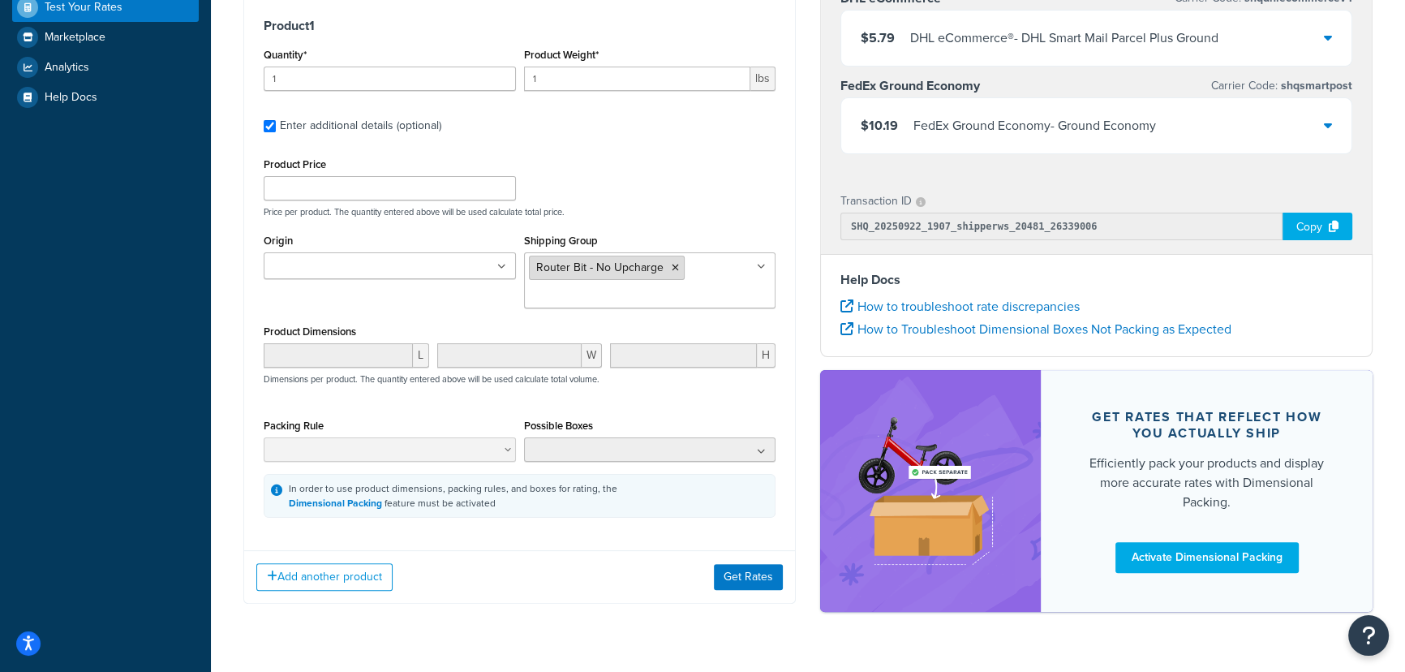
click at [672, 271] on icon at bounding box center [675, 268] width 7 height 10
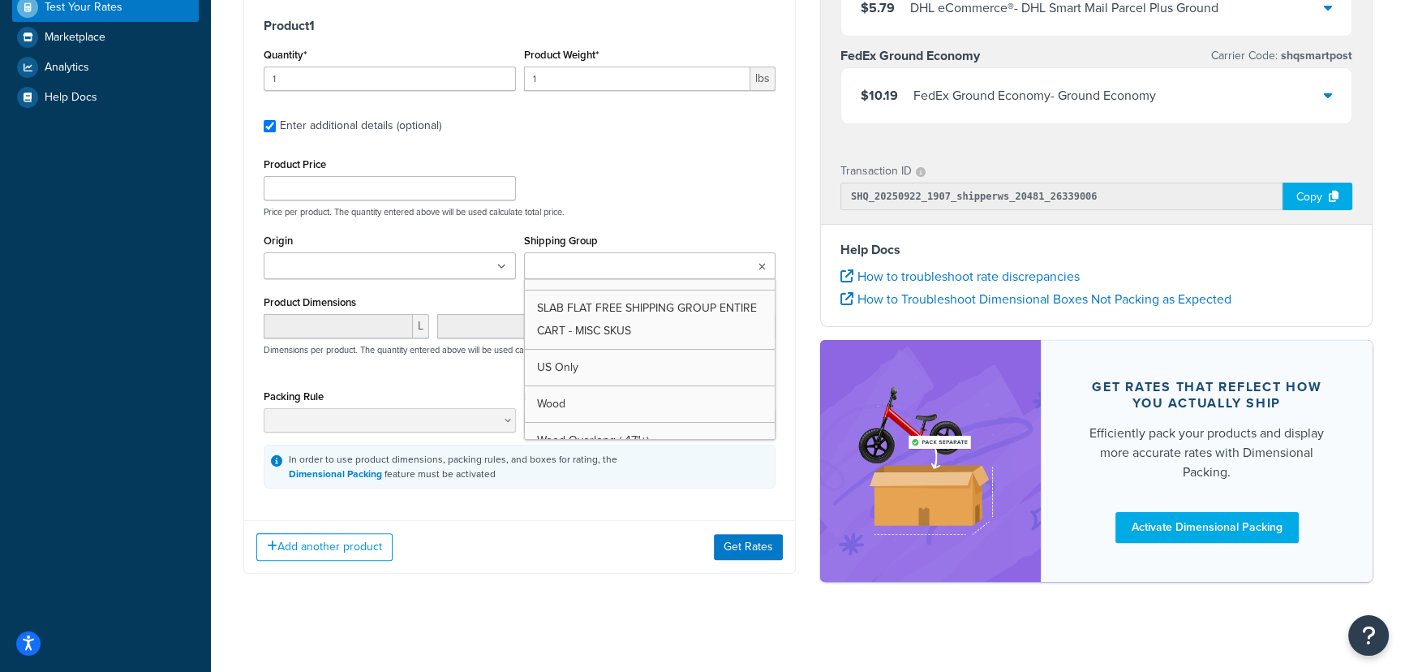
scroll to position [166, 0]
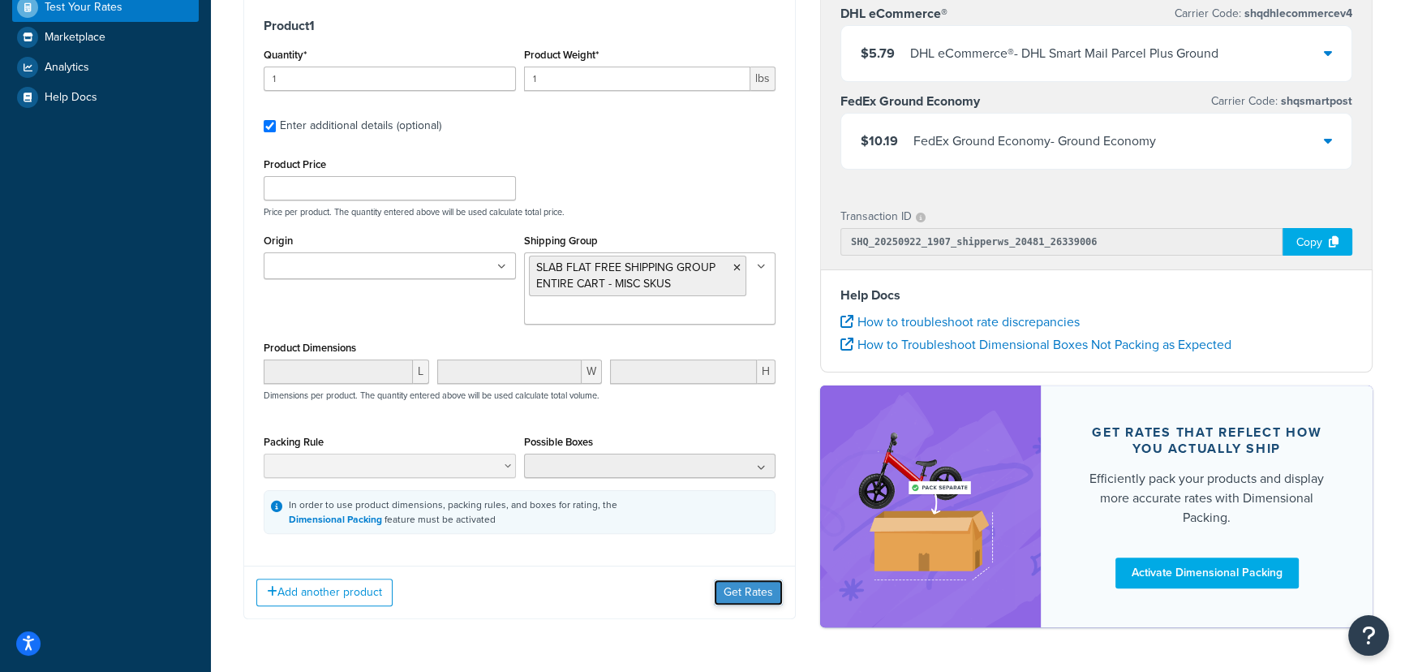
click at [765, 595] on button "Get Rates" at bounding box center [748, 592] width 69 height 26
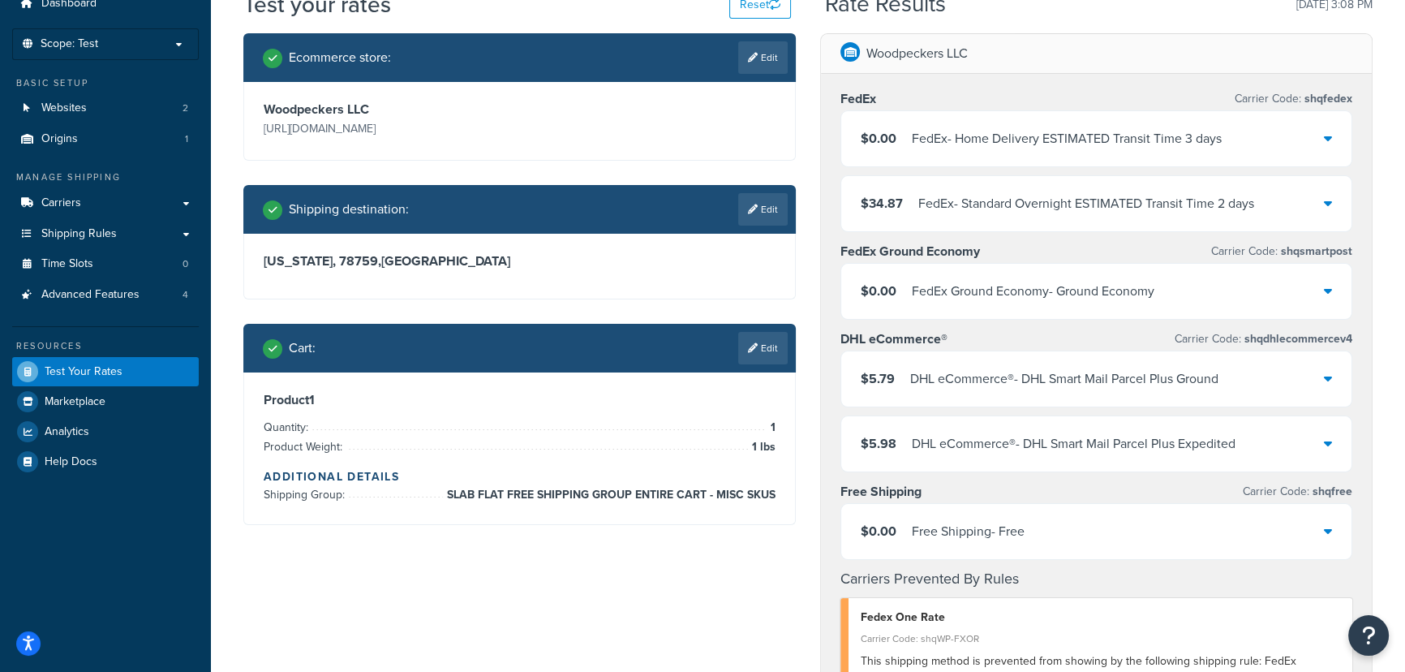
scroll to position [147, 0]
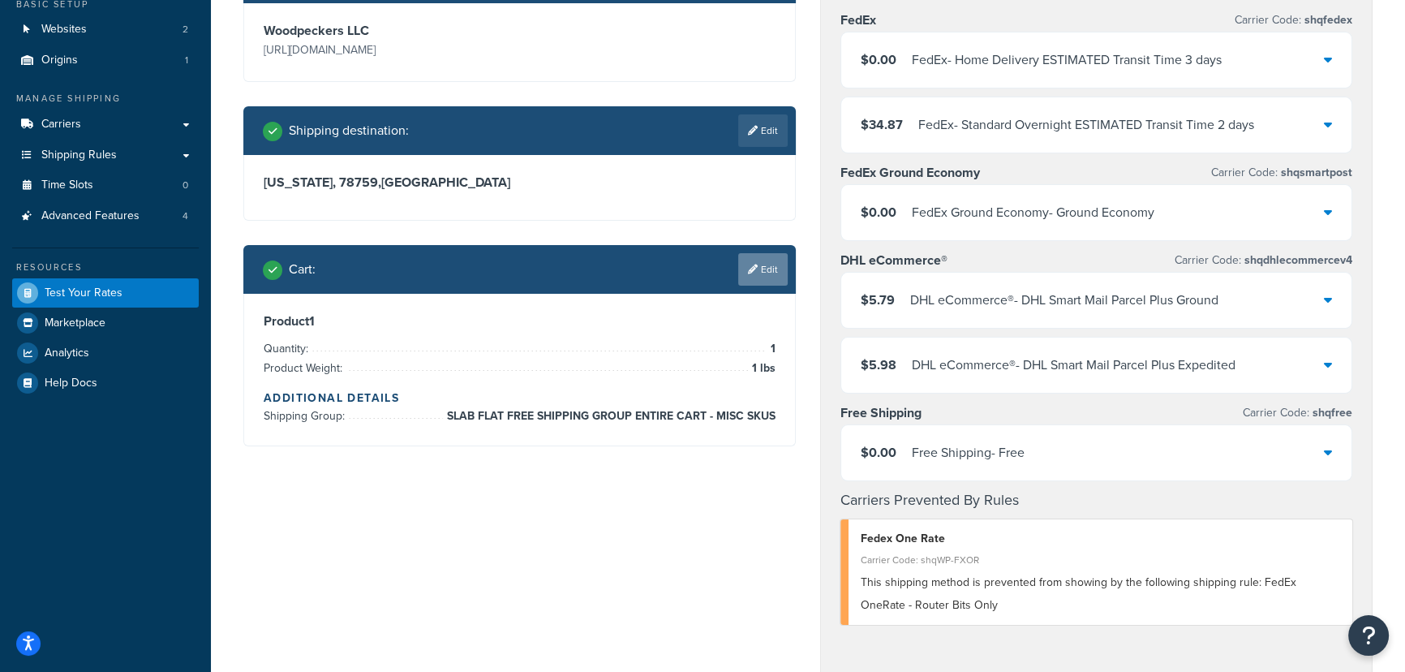
click at [765, 265] on link "Edit" at bounding box center [762, 269] width 49 height 32
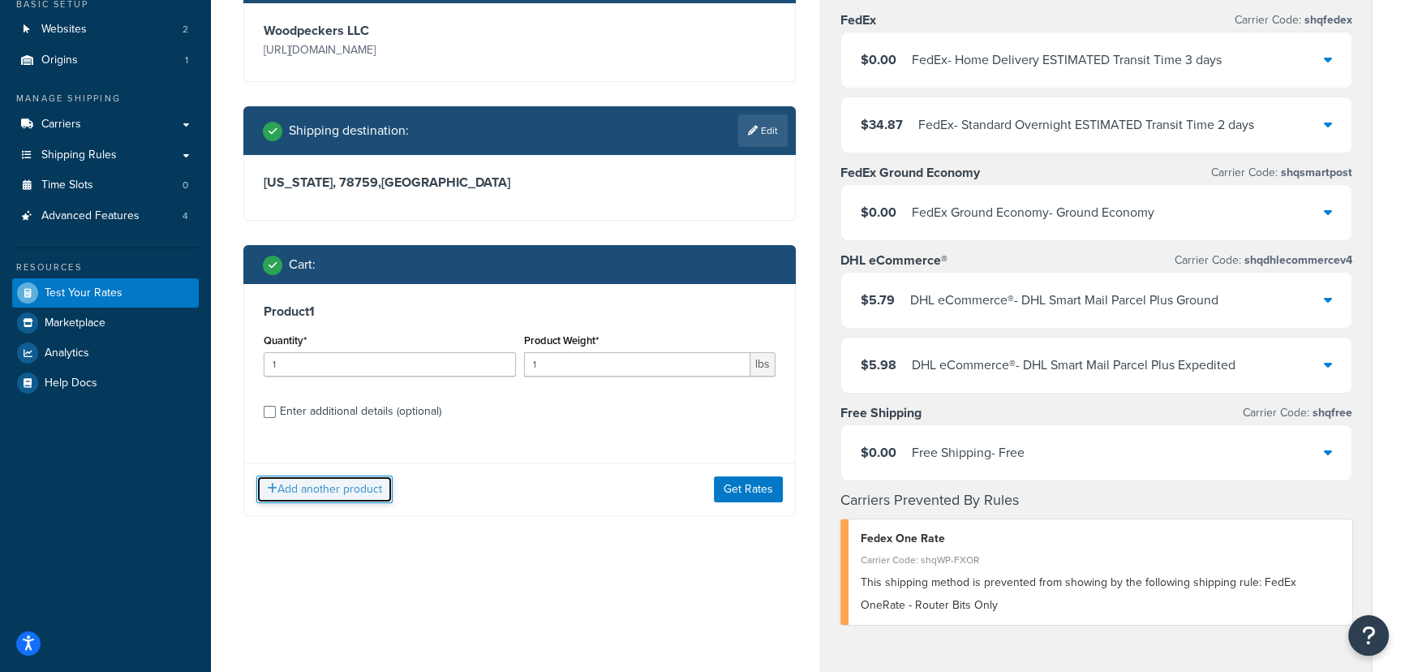
click at [348, 492] on button "Add another product" at bounding box center [324, 490] width 136 height 28
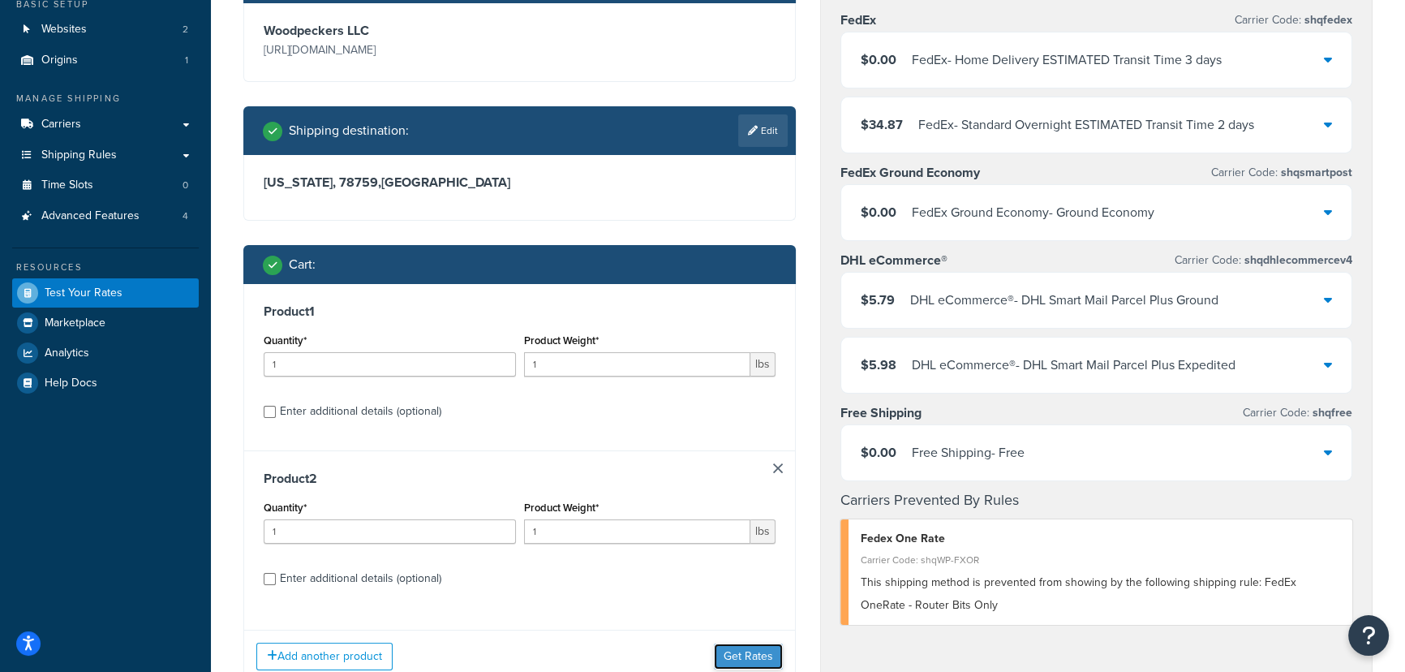
click at [749, 646] on button "Get Rates" at bounding box center [748, 656] width 69 height 26
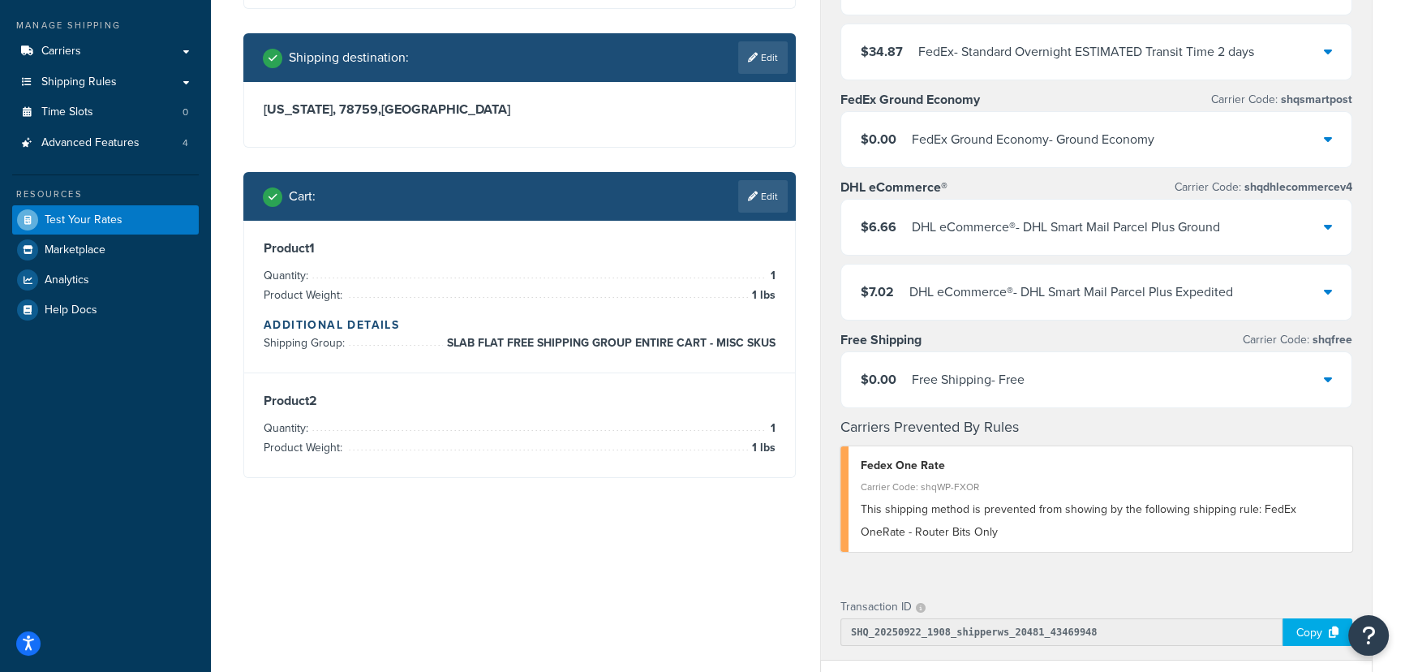
scroll to position [221, 0]
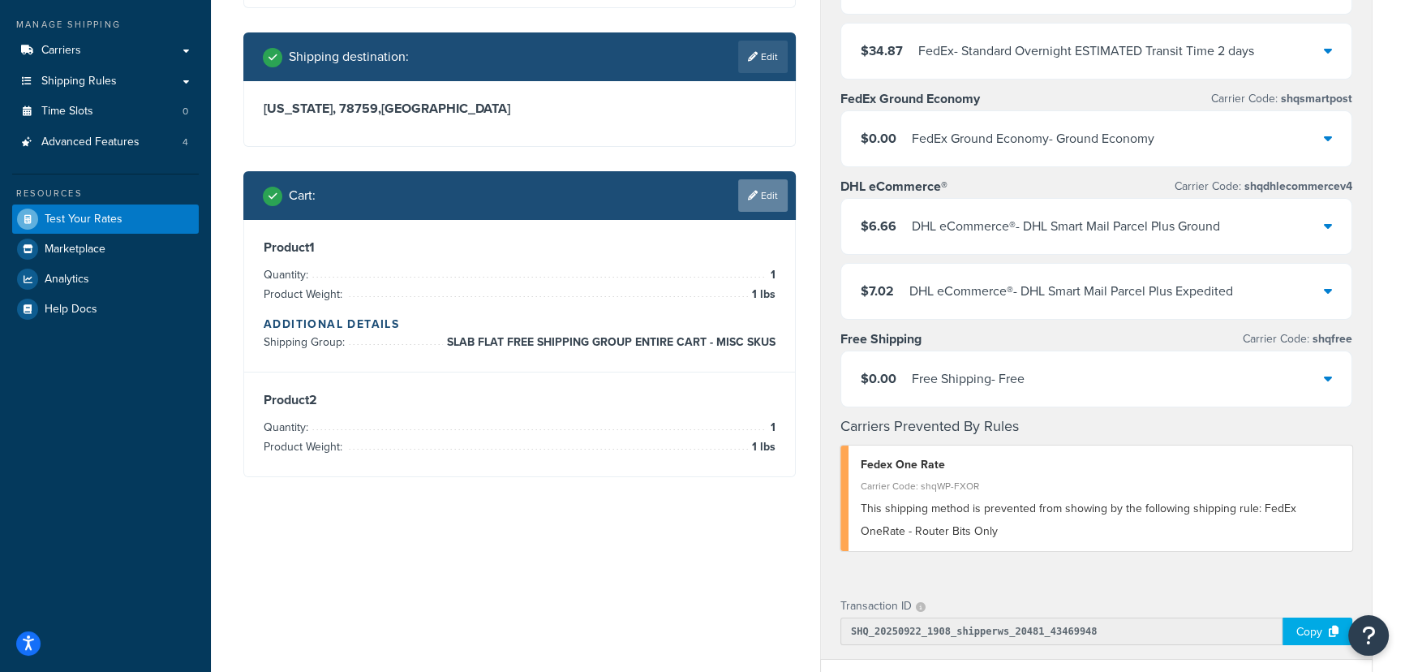
click at [752, 204] on link "Edit" at bounding box center [762, 195] width 49 height 32
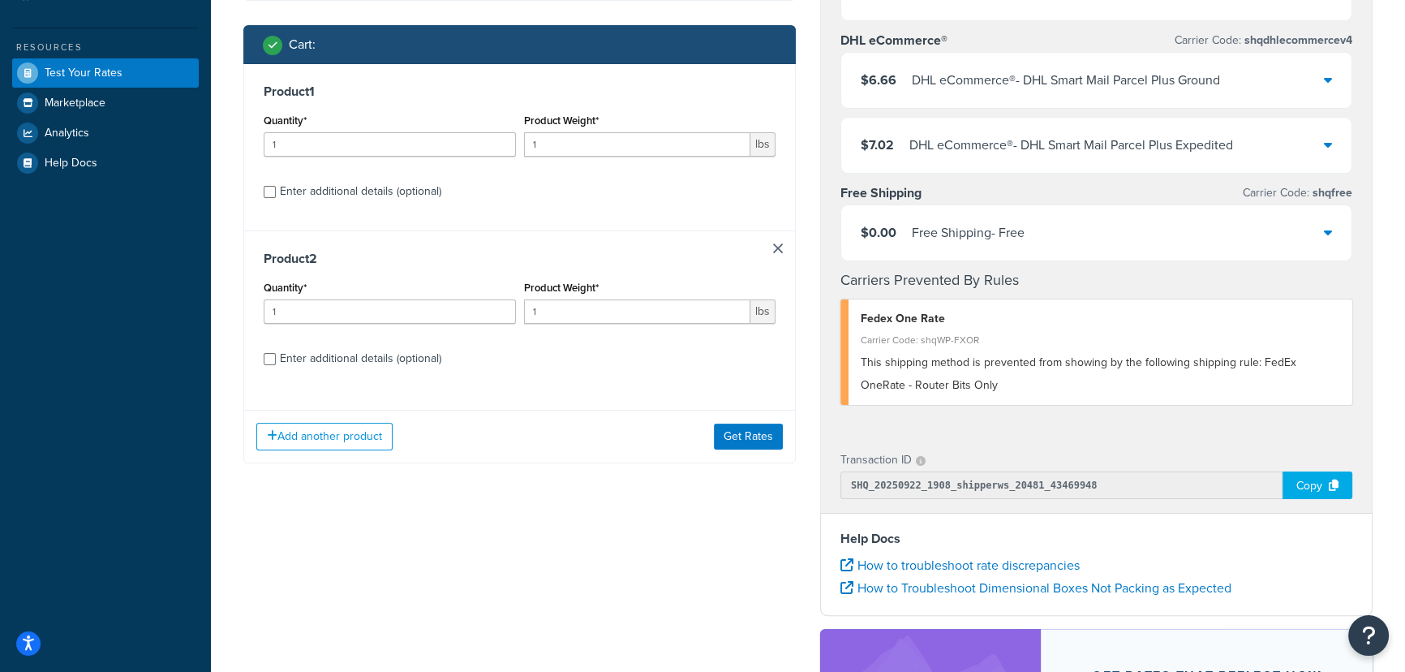
scroll to position [368, 0]
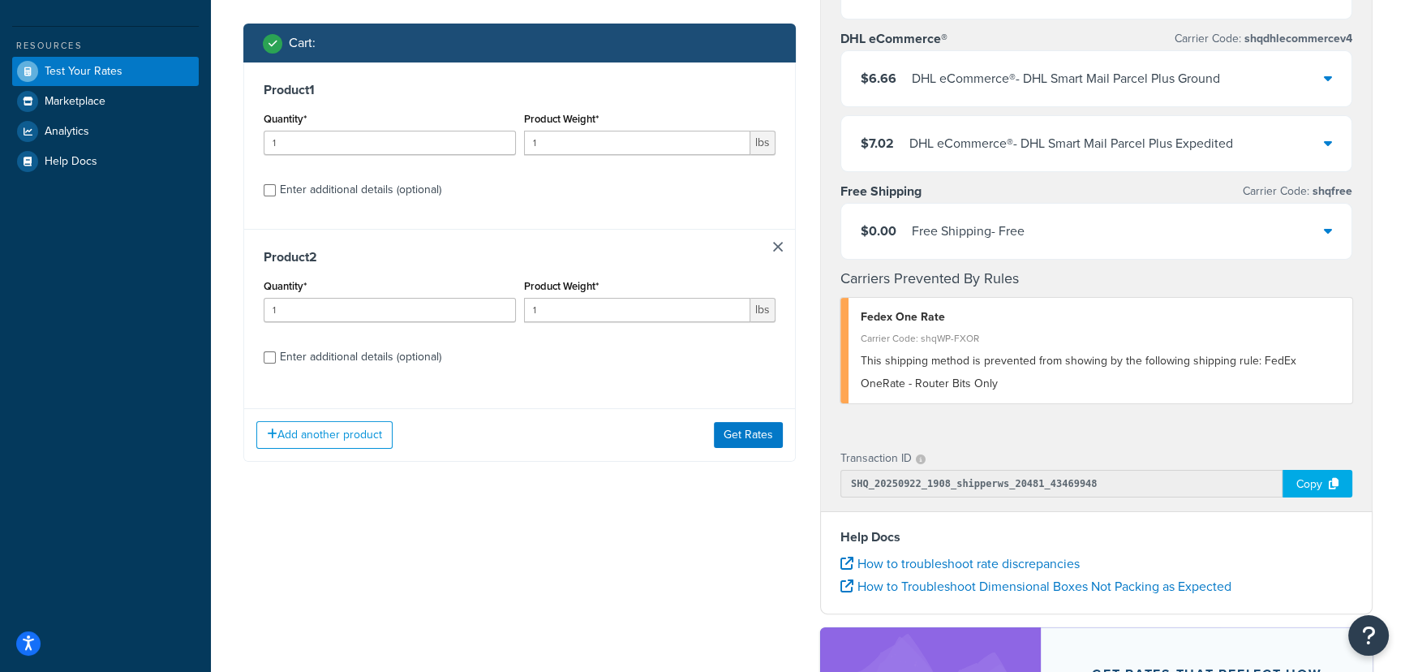
click at [413, 351] on div "Enter additional details (optional)" at bounding box center [360, 357] width 161 height 23
click at [276, 351] on input "Enter additional details (optional)" at bounding box center [270, 357] width 12 height 12
checkbox input "true"
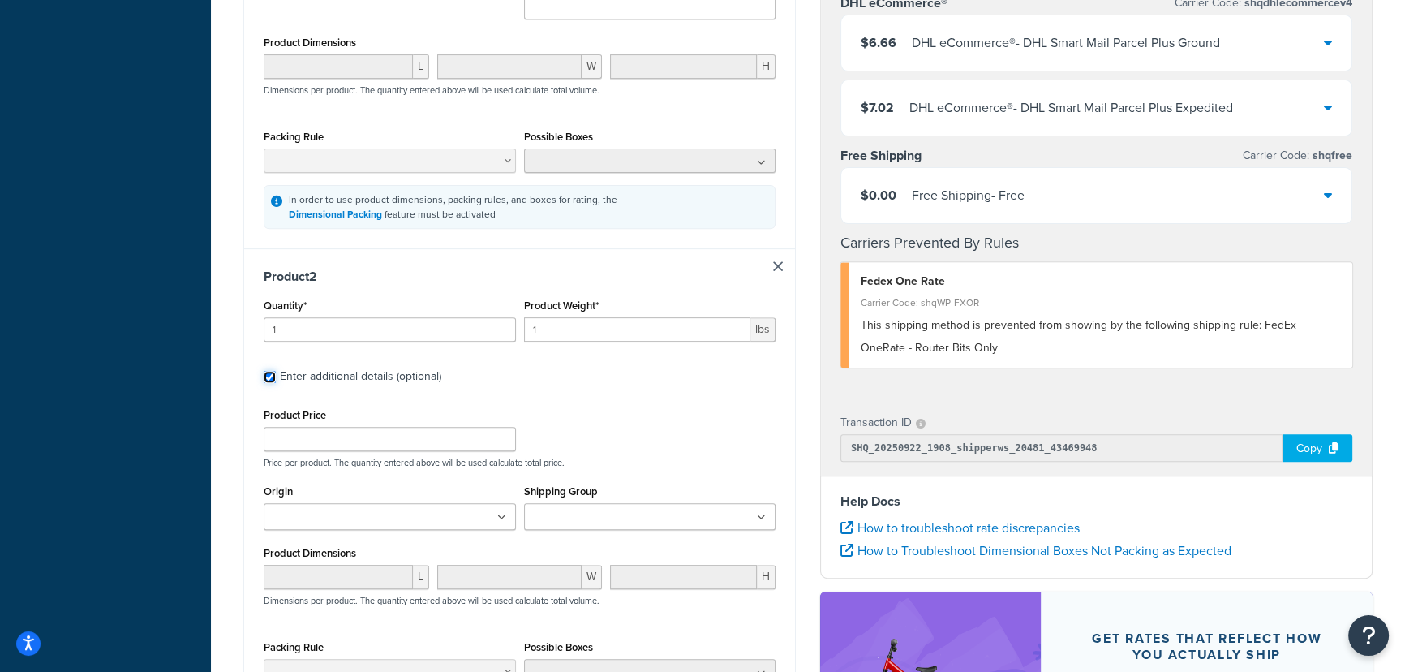
scroll to position [884, 0]
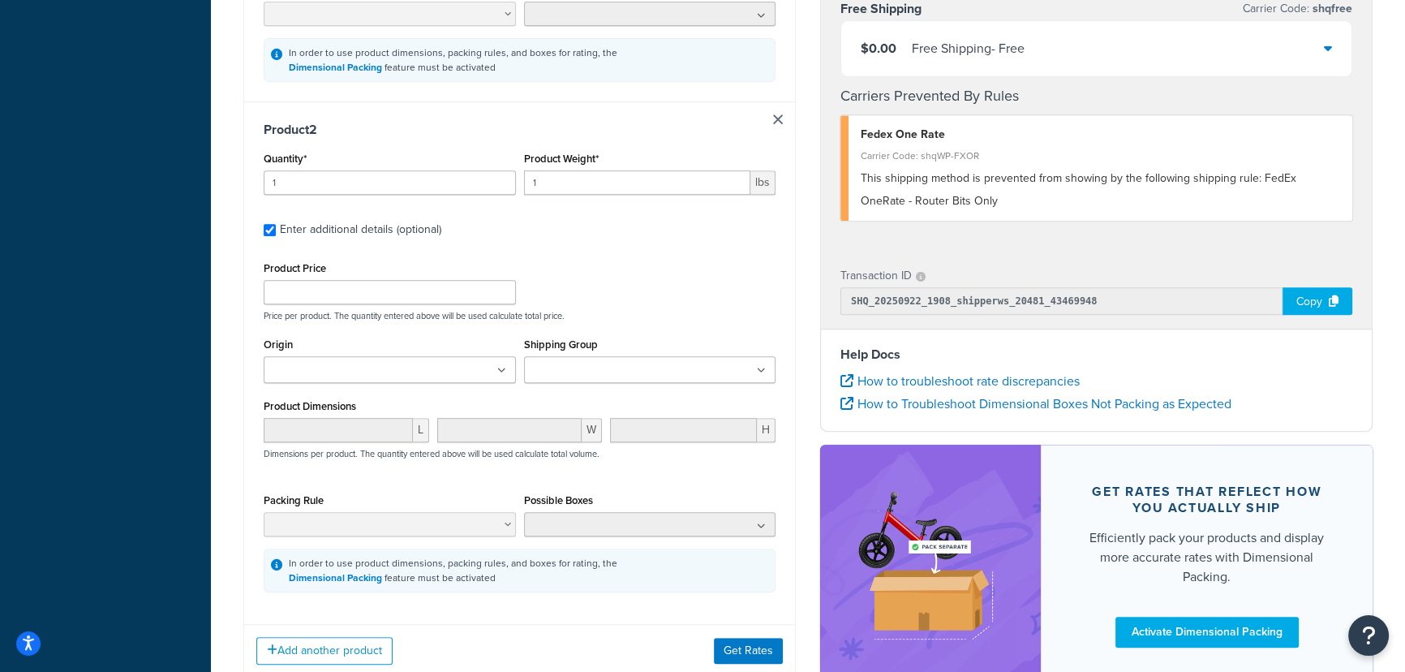
click at [638, 372] on input "Shipping Group" at bounding box center [601, 371] width 144 height 18
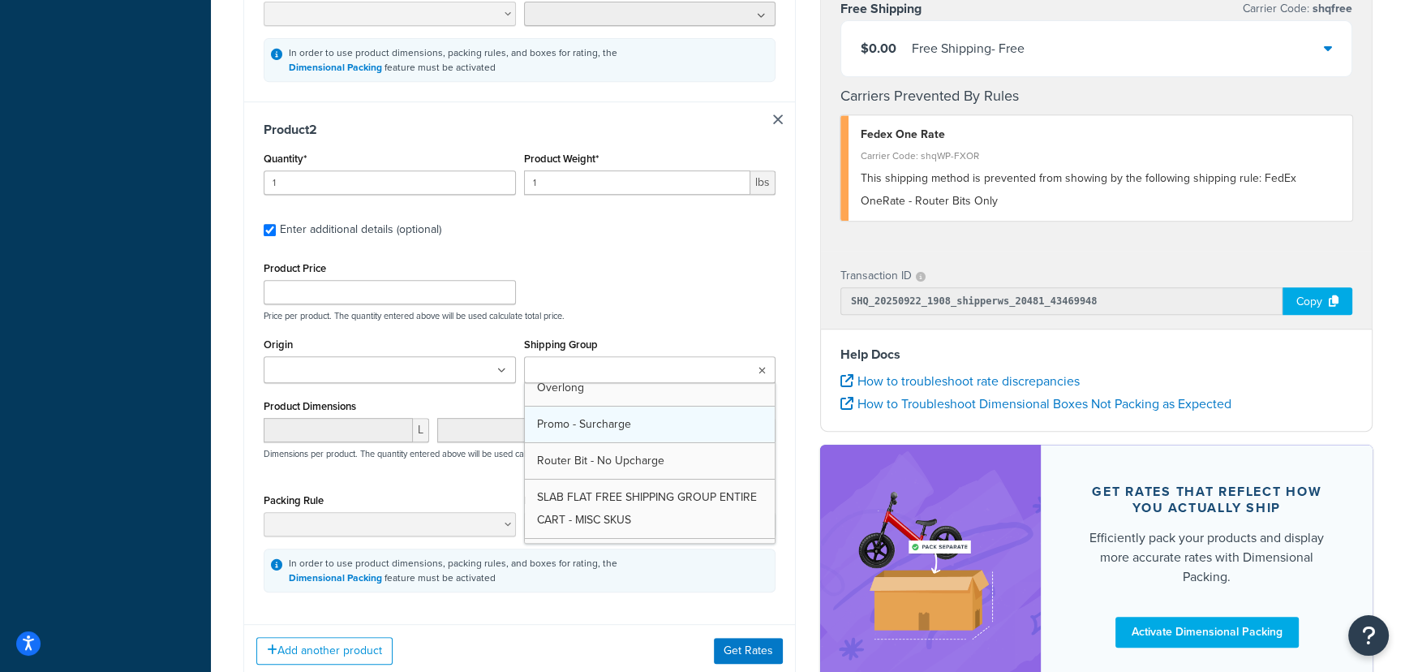
scroll to position [147, 0]
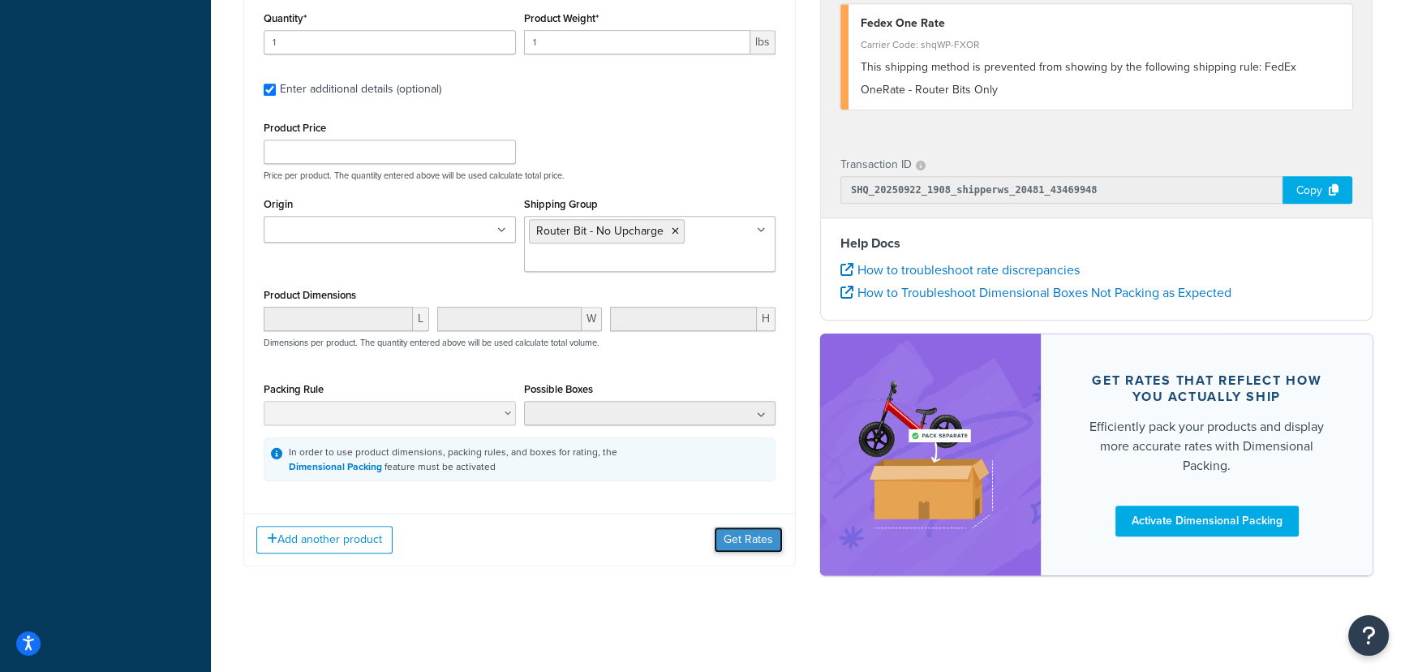
click at [734, 539] on button "Get Rates" at bounding box center [748, 540] width 69 height 26
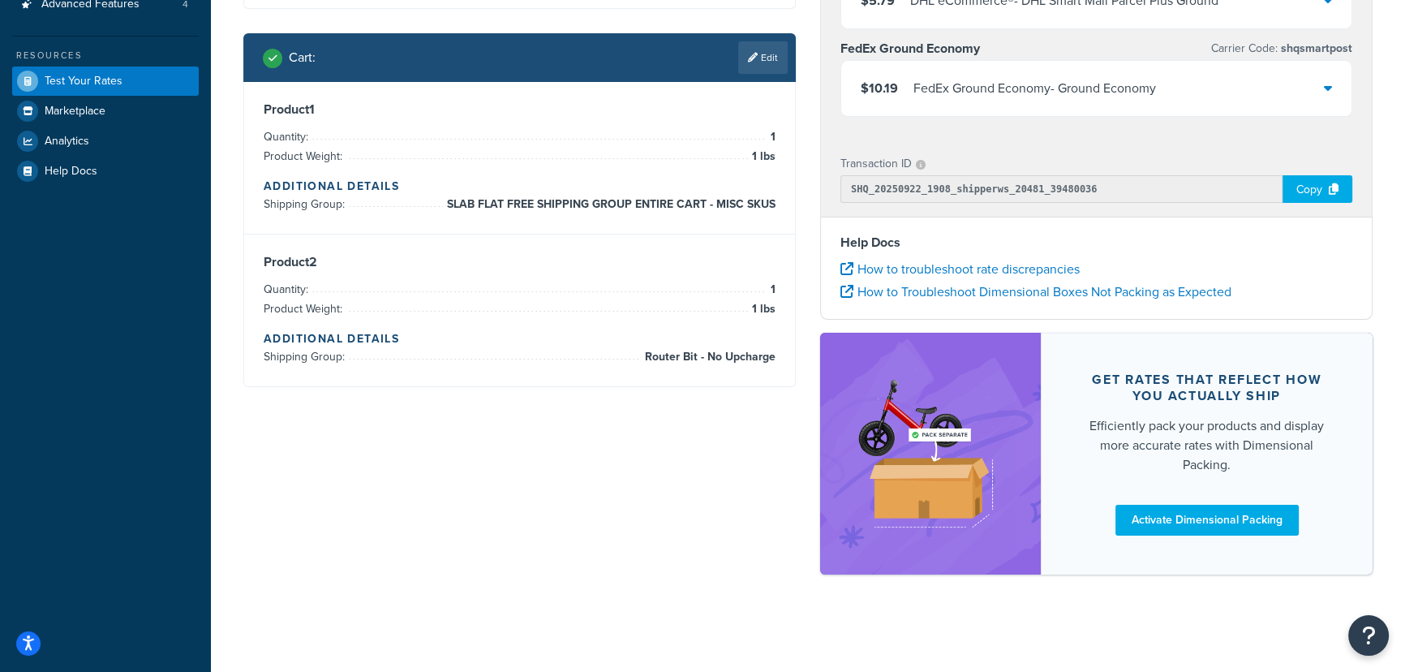
scroll to position [64, 0]
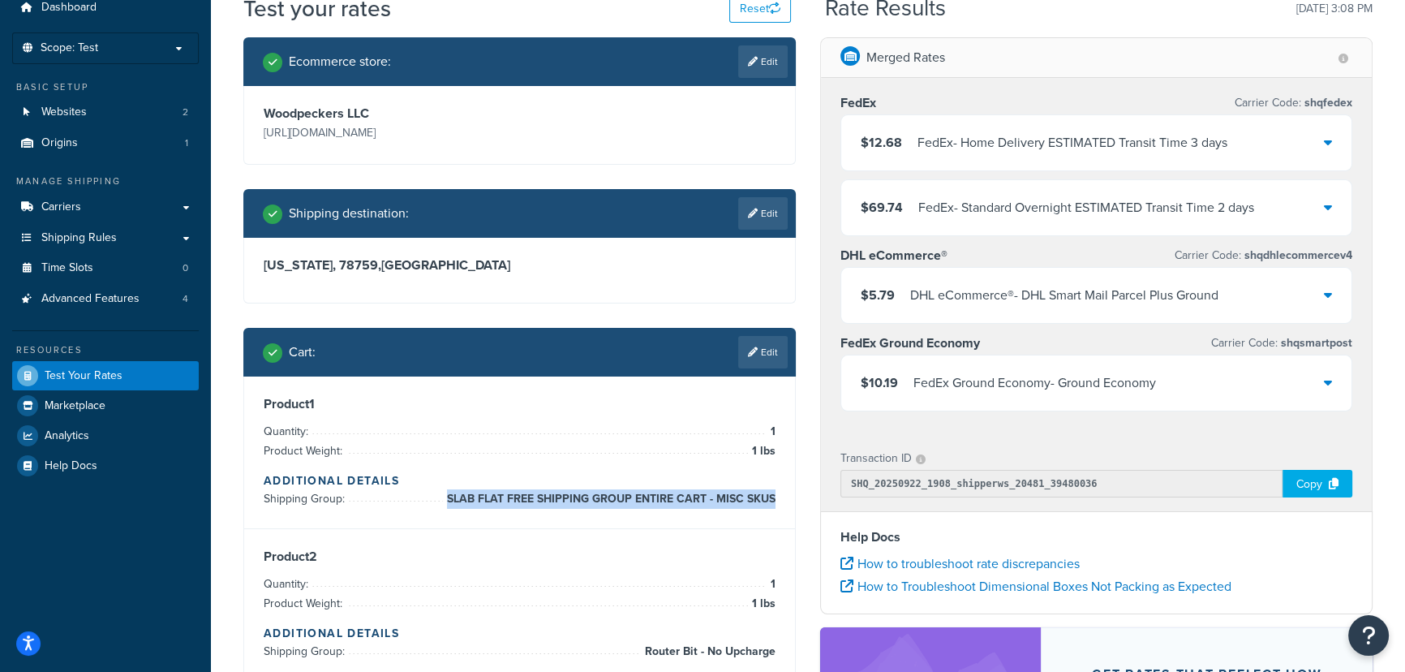
drag, startPoint x: 446, startPoint y: 500, endPoint x: 774, endPoint y: 495, distance: 327.9
click at [774, 495] on span "SLAB FLAT FREE SHIPPING GROUP ENTIRE CART - MISC SKUS" at bounding box center [609, 498] width 333 height 19
copy span "SLAB FLAT FREE SHIPPING GROUP ENTIRE CART - MISC SKUS"
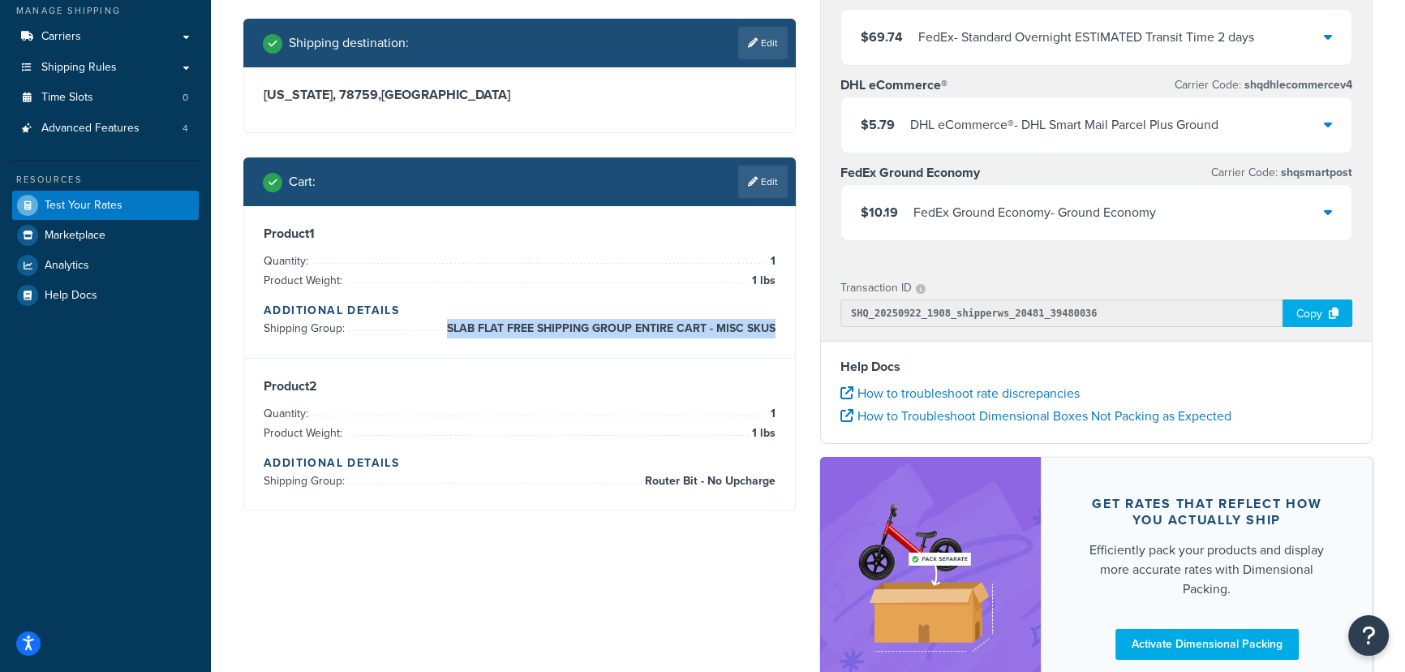
scroll to position [285, 0]
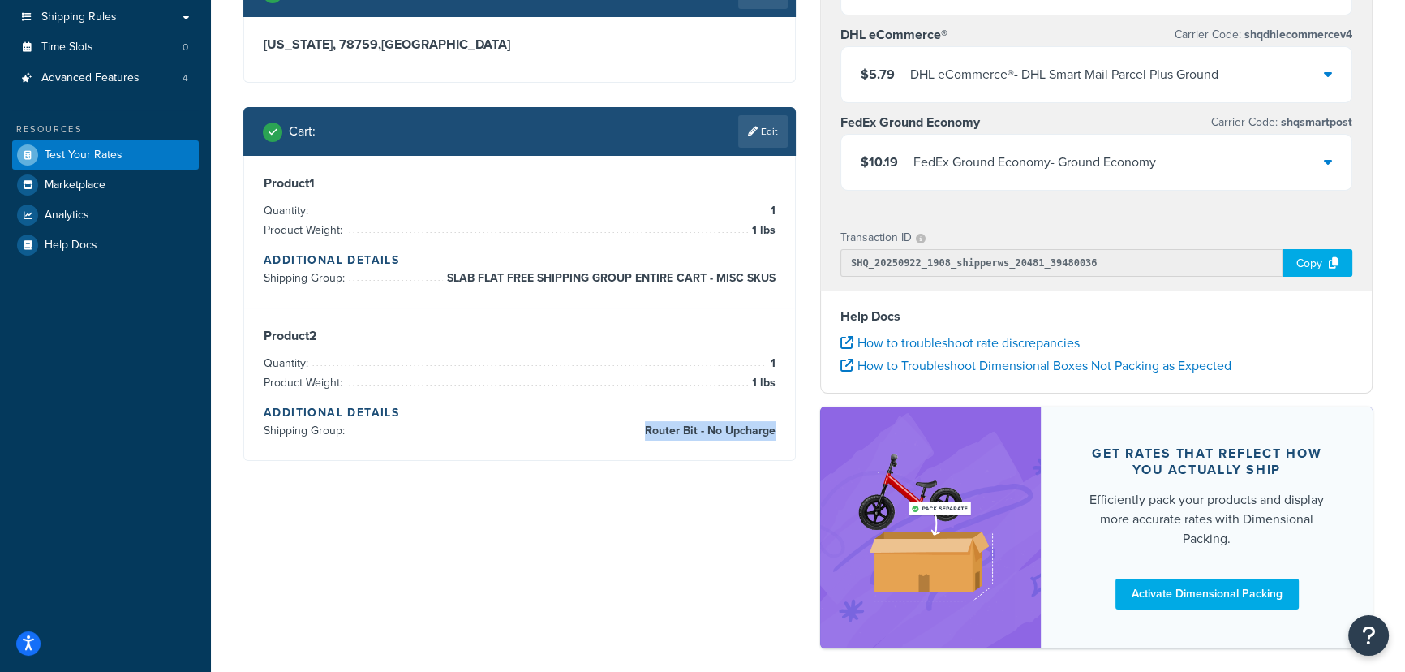
drag, startPoint x: 645, startPoint y: 434, endPoint x: 773, endPoint y: 428, distance: 128.3
click at [773, 428] on span "Router Bit - No Upcharge" at bounding box center [708, 430] width 135 height 19
copy span "Router Bit - No Upcharge"
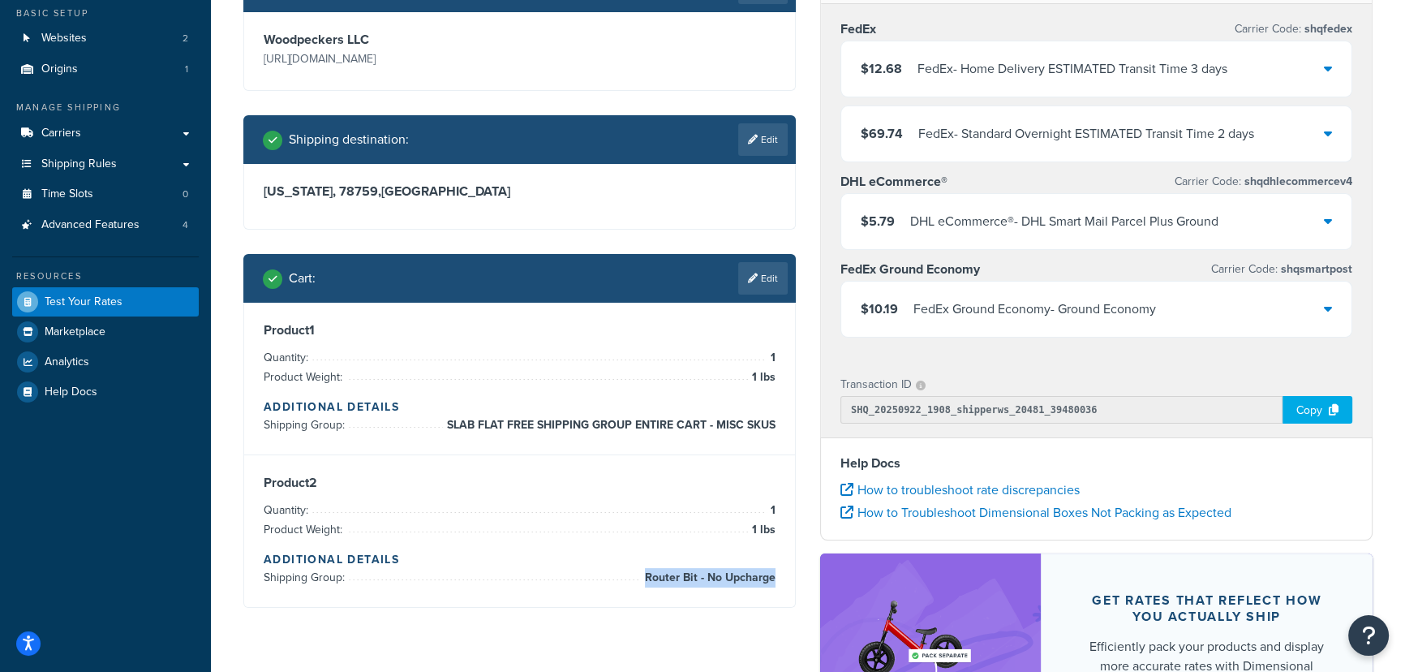
scroll to position [64, 0]
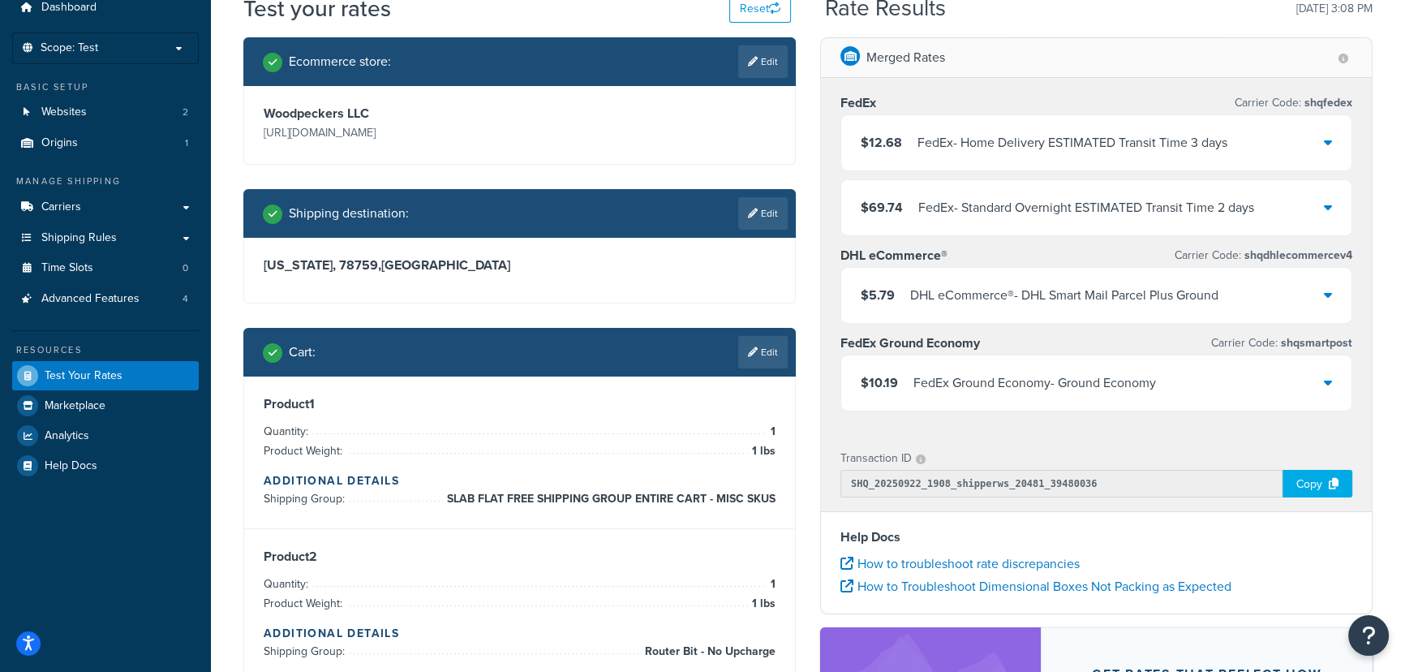
click at [748, 607] on span "1 lbs" at bounding box center [762, 603] width 28 height 19
